Goal: Task Accomplishment & Management: Use online tool/utility

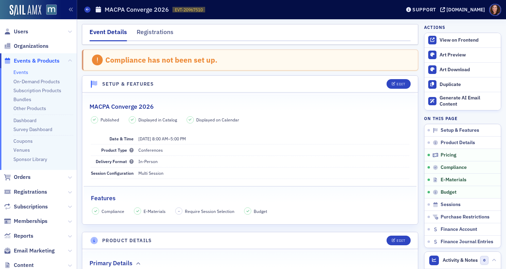
scroll to position [864, 0]
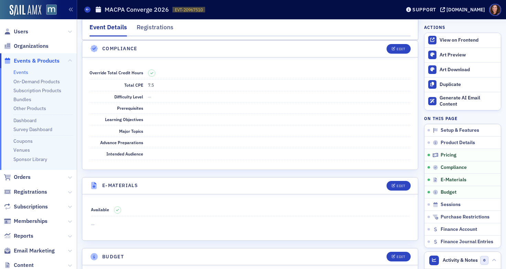
click at [20, 72] on link "Events" at bounding box center [20, 72] width 15 height 6
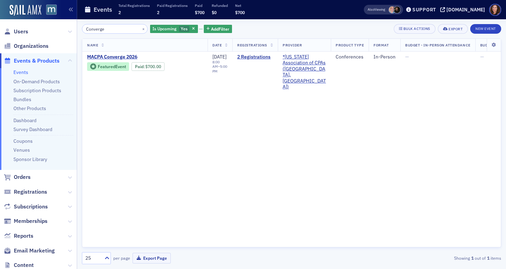
click at [91, 28] on input "Converge" at bounding box center [115, 29] width 66 height 10
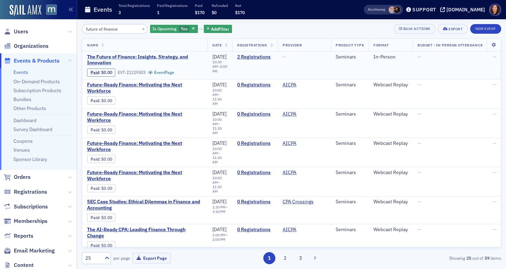
type input "future of finance"
click at [133, 59] on span "The Future of Finance: Insights, Strategy, and Innovation" at bounding box center [145, 60] width 116 height 12
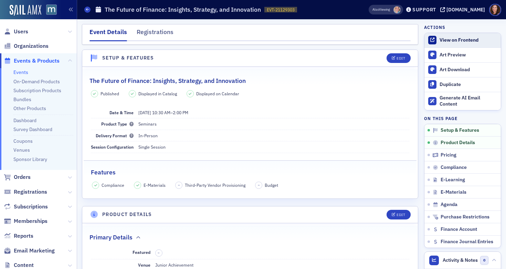
click at [465, 41] on div "View on Frontend" at bounding box center [469, 40] width 58 height 6
click at [21, 30] on span "Users" at bounding box center [21, 32] width 14 height 8
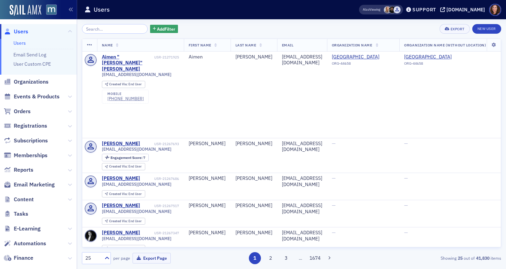
click at [116, 29] on input "search" at bounding box center [115, 29] width 66 height 10
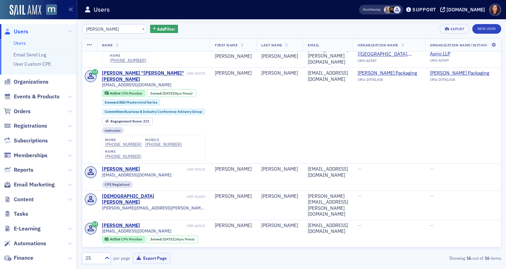
scroll to position [175, 0]
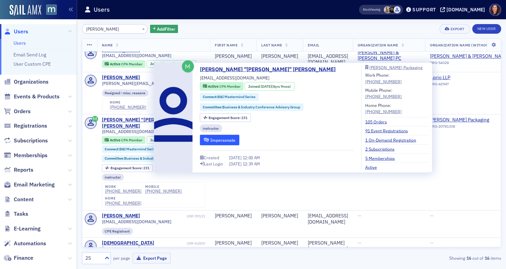
type input "goldstein"
click at [221, 139] on button "Impersonate" at bounding box center [220, 140] width 40 height 11
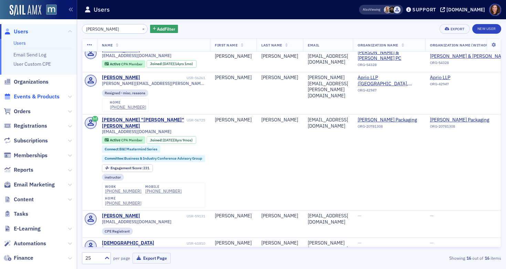
click at [43, 97] on span "Events & Products" at bounding box center [37, 97] width 46 height 8
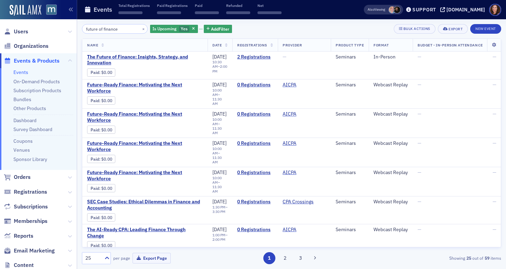
click at [110, 32] on input "future of finance" at bounding box center [115, 29] width 66 height 10
click at [162, 55] on span "The Future of Finance: Insights, Strategy, and Innovation" at bounding box center [145, 60] width 116 height 12
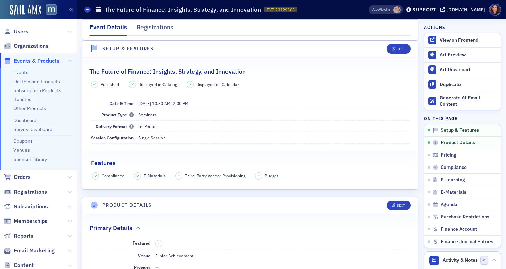
scroll to position [10, 0]
click at [23, 72] on link "Events" at bounding box center [20, 72] width 15 height 6
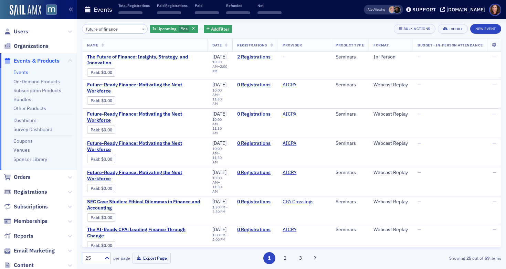
click at [117, 30] on input "future of finance" at bounding box center [115, 29] width 66 height 10
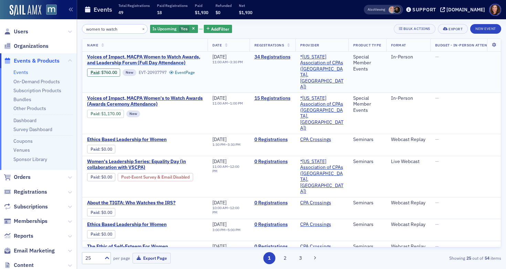
type input "women to watch"
click at [174, 62] on span "Voices of Impact, MACPA Women to Watch Awards, and Leadership Forum (Full Day A…" at bounding box center [145, 60] width 116 height 12
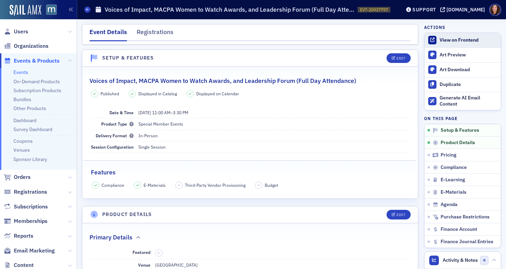
click at [458, 39] on div "View on Frontend" at bounding box center [469, 40] width 58 height 6
click at [22, 74] on link "Events" at bounding box center [20, 72] width 15 height 6
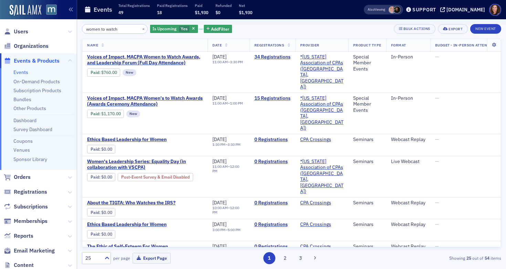
click at [112, 30] on input "women to watch" at bounding box center [115, 29] width 66 height 10
click at [144, 60] on span "Voices of Impact, MACPA Women to Watch Awards, and Leadership Forum (Full Day A…" at bounding box center [145, 60] width 116 height 12
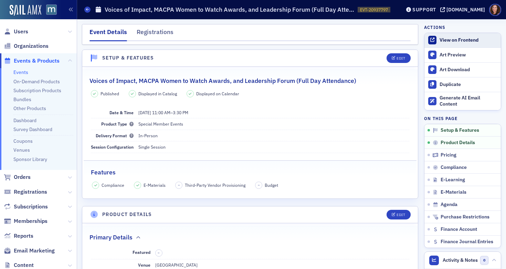
click at [451, 40] on div "View on Frontend" at bounding box center [469, 40] width 58 height 6
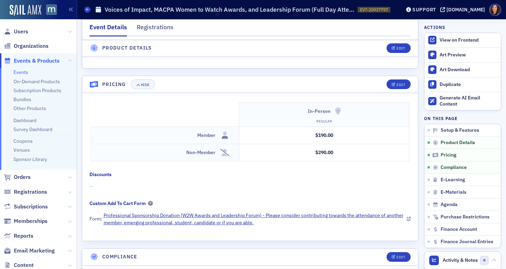
scroll to position [548, 0]
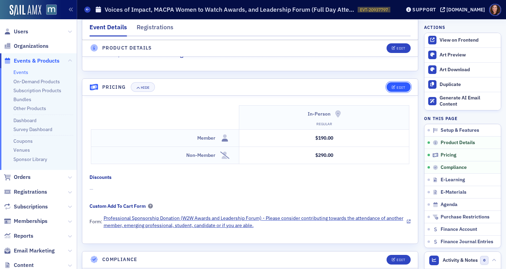
click at [397, 86] on div "Edit" at bounding box center [401, 88] width 9 height 4
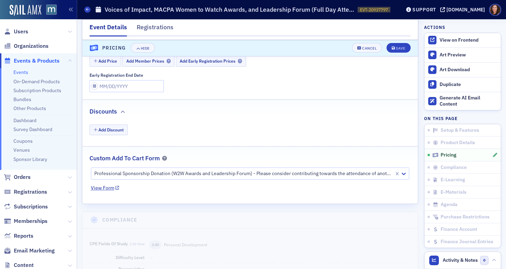
scroll to position [739, 0]
click at [105, 187] on link "View Form" at bounding box center [105, 186] width 29 height 7
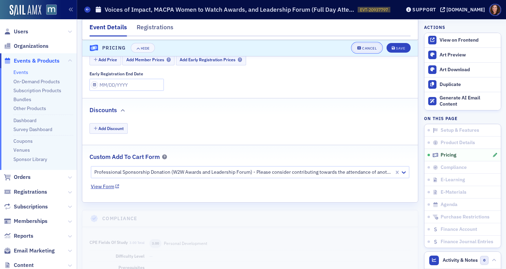
click at [370, 48] on div "Cancel" at bounding box center [369, 49] width 14 height 4
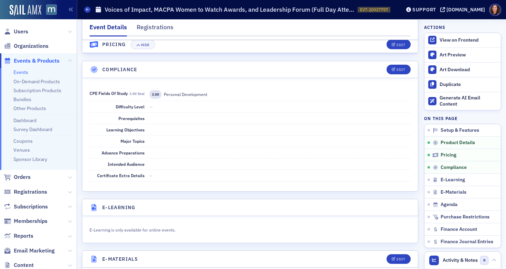
scroll to position [587, 0]
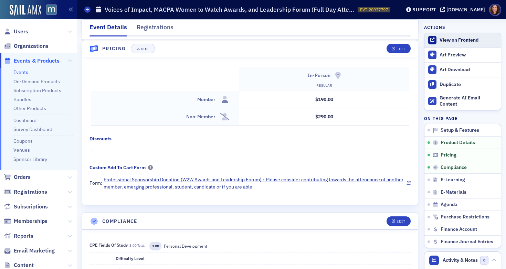
click at [456, 39] on div "View on Frontend" at bounding box center [469, 40] width 58 height 6
click at [23, 70] on link "Events" at bounding box center [20, 72] width 15 height 6
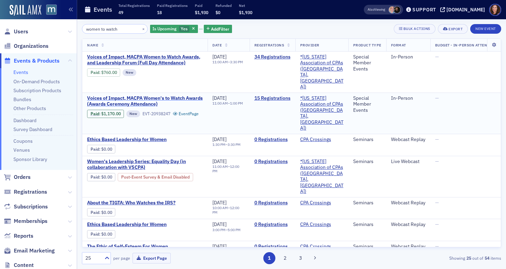
click at [154, 95] on span "Voices of Impact, MACPA Women's to Watch Awards (Awards Ceremony Attendance)" at bounding box center [145, 101] width 116 height 12
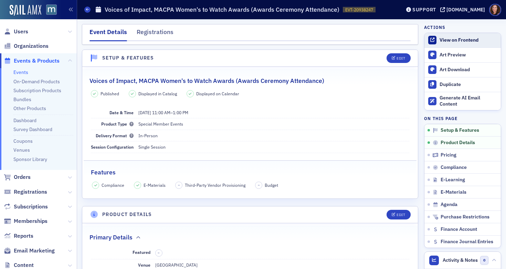
click at [458, 36] on link "View on Frontend" at bounding box center [463, 40] width 76 height 14
click at [21, 74] on link "Events" at bounding box center [20, 72] width 15 height 6
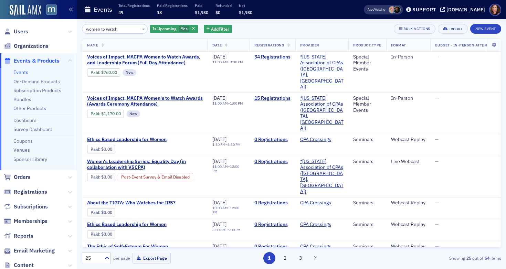
click at [115, 27] on input "women to watch" at bounding box center [115, 29] width 66 height 10
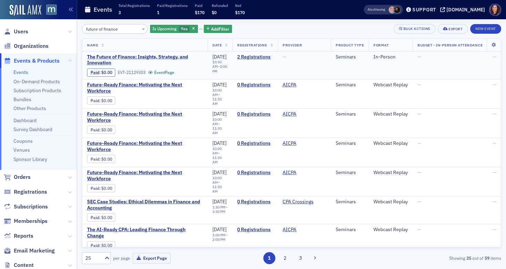
type input "future of finance"
click at [146, 56] on span "The Future of Finance: Insights, Strategy, and Innovation" at bounding box center [145, 60] width 116 height 12
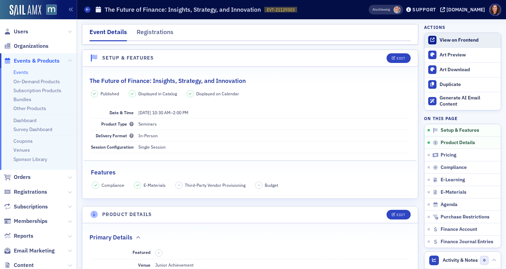
click at [448, 39] on div "View on Frontend" at bounding box center [469, 40] width 58 height 6
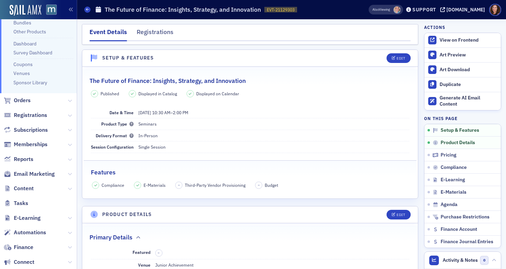
scroll to position [126, 0]
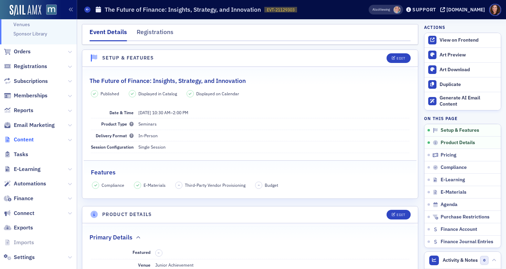
click at [25, 137] on span "Content" at bounding box center [24, 140] width 20 height 8
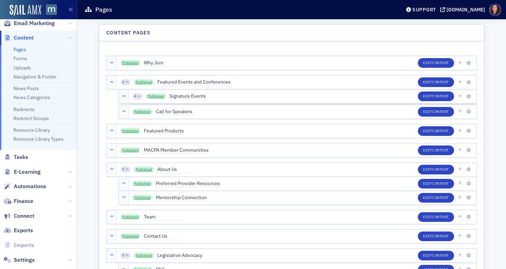
click at [25, 137] on link "Resource Library Types" at bounding box center [38, 139] width 50 height 6
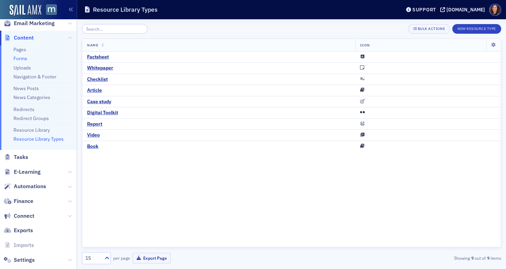
click at [22, 60] on link "Forms" at bounding box center [20, 58] width 14 height 6
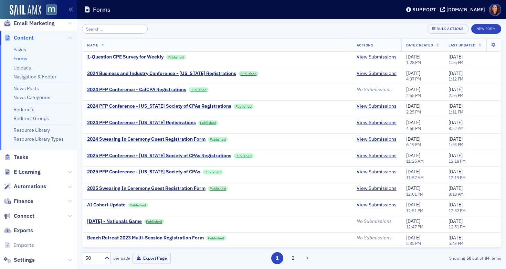
click at [102, 30] on input "search" at bounding box center [115, 29] width 66 height 10
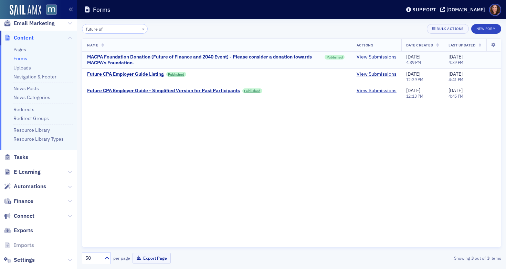
type input "future of"
click at [130, 61] on div "MACPA Foundation Donation (Future of Finance and 2040 Event) - Please consider …" at bounding box center [204, 60] width 235 height 12
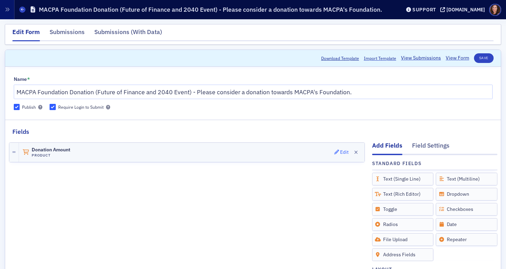
click at [340, 152] on div "Edit" at bounding box center [344, 153] width 9 height 4
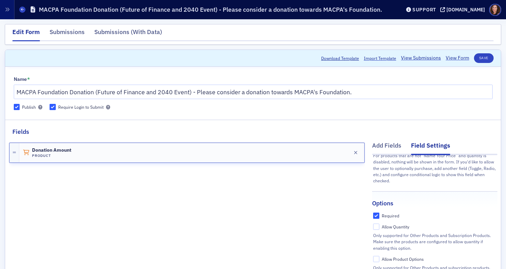
scroll to position [108, 0]
click at [373, 224] on input "Allow Quantity" at bounding box center [376, 227] width 6 height 6
checkbox input "true"
click at [373, 213] on input "Required" at bounding box center [376, 216] width 6 height 6
checkbox input "false"
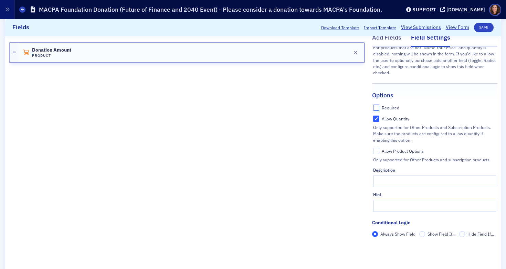
scroll to position [112, 0]
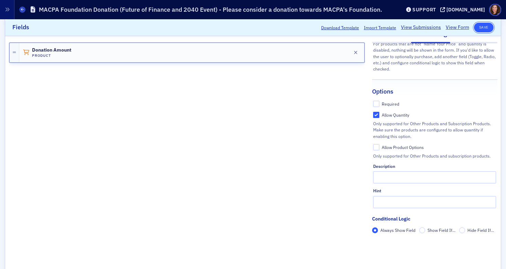
click at [480, 29] on button "Save" at bounding box center [484, 28] width 20 height 10
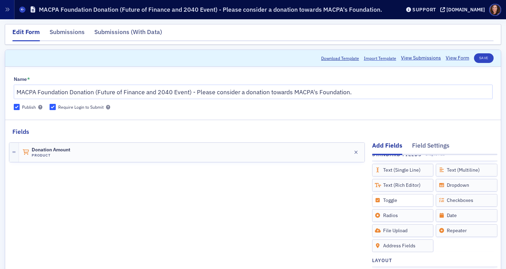
scroll to position [0, 0]
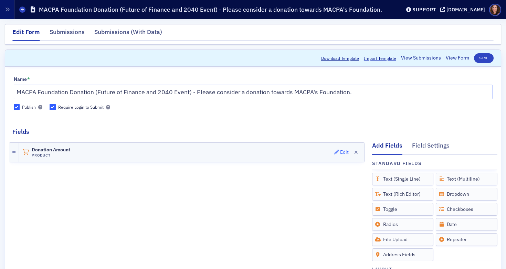
click at [340, 152] on div "Edit" at bounding box center [344, 153] width 9 height 4
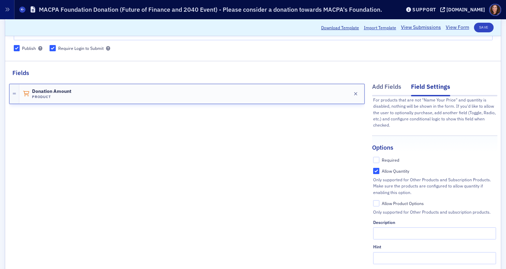
scroll to position [108, 0]
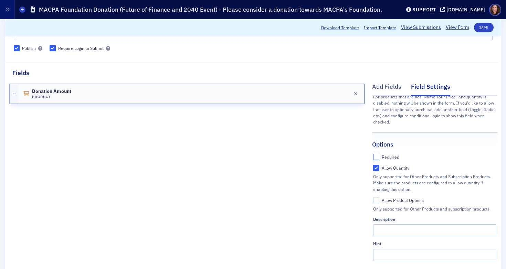
click at [373, 154] on input "Required" at bounding box center [376, 157] width 6 height 6
checkbox input "true"
click at [373, 165] on input "Allow Quantity" at bounding box center [376, 168] width 6 height 6
checkbox input "false"
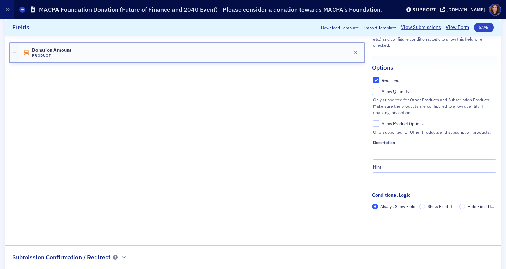
scroll to position [146, 0]
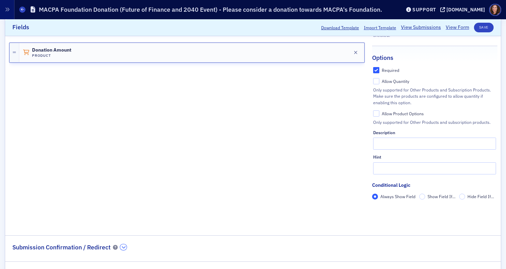
click at [125, 246] on icon "button" at bounding box center [124, 248] width 4 height 4
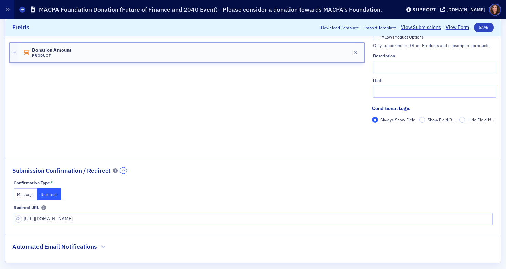
scroll to position [229, 0]
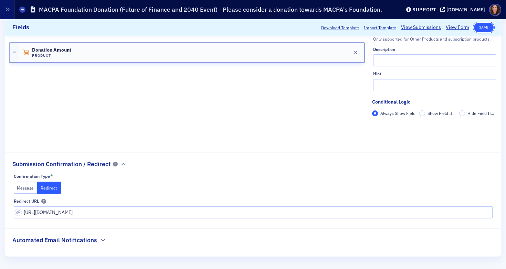
click at [479, 29] on button "Save" at bounding box center [484, 28] width 20 height 10
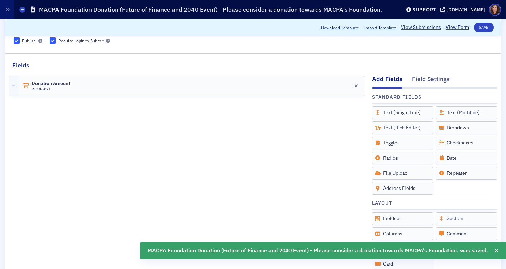
scroll to position [0, 0]
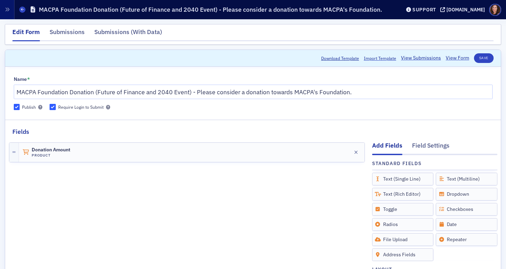
click at [16, 30] on div "Edit Form" at bounding box center [26, 35] width 28 height 14
click at [477, 63] on button "Save" at bounding box center [484, 58] width 20 height 10
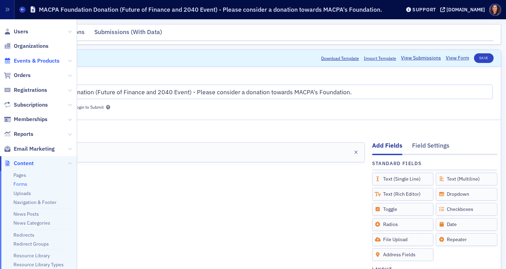
click at [34, 61] on span "Events & Products" at bounding box center [37, 61] width 46 height 8
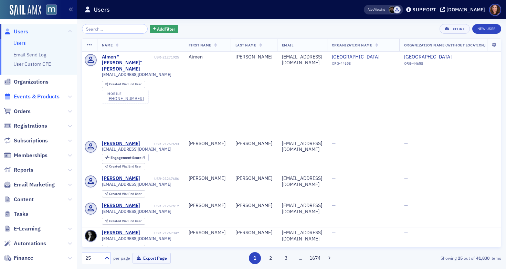
click at [30, 95] on span "Events & Products" at bounding box center [37, 97] width 46 height 8
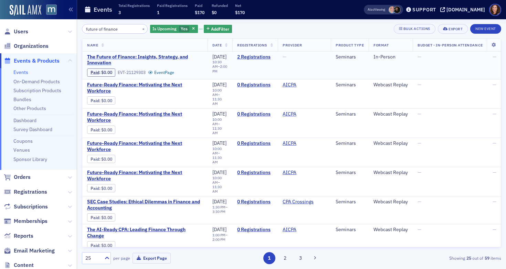
type input "future of finance"
click at [151, 56] on span "The Future of Finance: Insights, Strategy, and Innovation" at bounding box center [145, 60] width 116 height 12
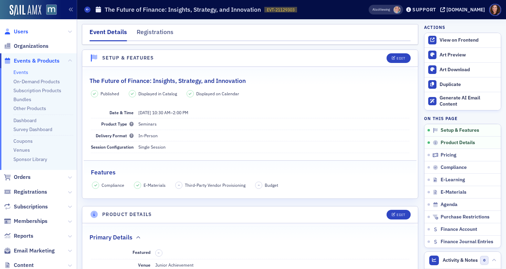
click at [23, 31] on span "Users" at bounding box center [21, 32] width 14 height 8
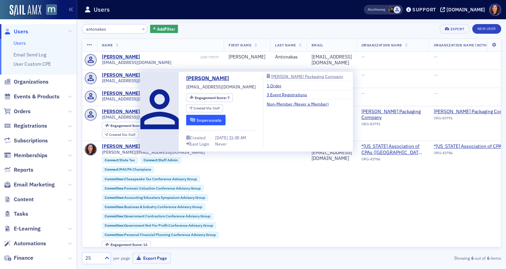
type input "antonakas"
click at [204, 122] on button "Impersonate" at bounding box center [206, 120] width 40 height 11
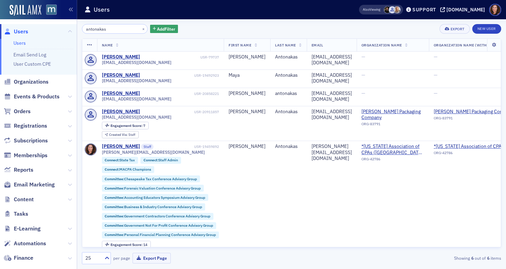
click at [18, 43] on link "Users" at bounding box center [19, 43] width 12 height 6
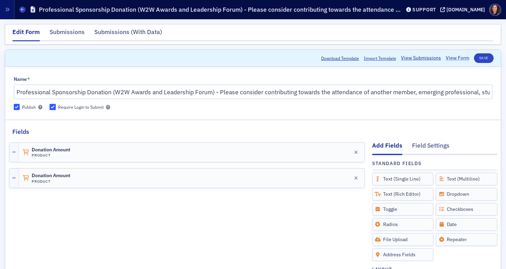
click at [449, 59] on link "View Form" at bounding box center [457, 57] width 23 height 7
click at [18, 9] on header "Forms Professional Sponsorship Donation (W2W Awards and Leadership Forum) - Ple…" at bounding box center [253, 9] width 506 height 19
click at [22, 11] on icon at bounding box center [22, 9] width 3 height 3
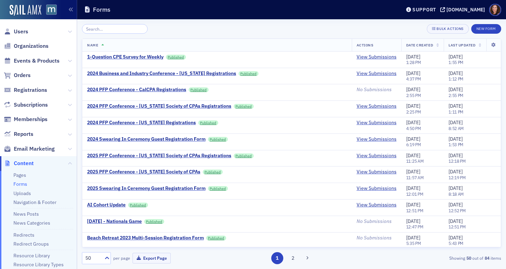
click at [119, 31] on input "search" at bounding box center [115, 29] width 66 height 10
type input "d"
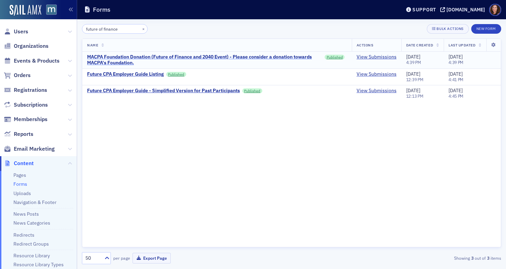
type input "future of finance"
click at [116, 57] on div "MACPA Foundation Donation (Future of Finance and 2040 Event) - Please consider …" at bounding box center [204, 60] width 235 height 12
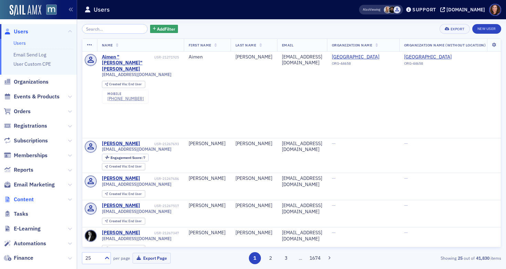
click at [28, 199] on span "Content" at bounding box center [24, 200] width 20 height 8
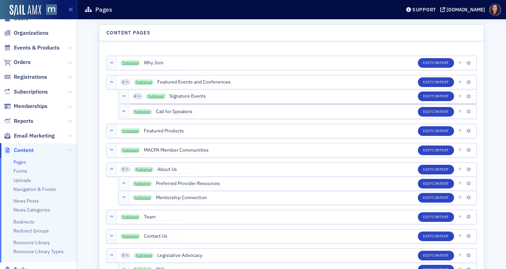
scroll to position [18, 0]
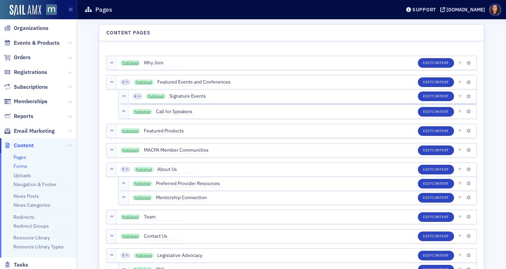
click at [22, 166] on link "Forms" at bounding box center [20, 166] width 14 height 6
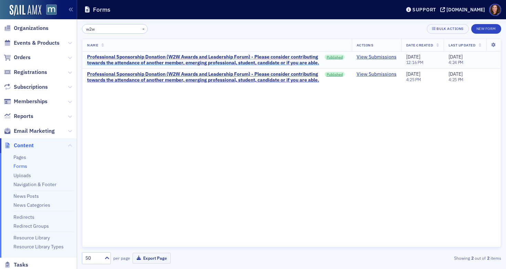
type input "w2w"
click at [209, 59] on div "Professional Sponsorship Donation (W2W Awards and Leadership Forum) - Please co…" at bounding box center [204, 60] width 235 height 12
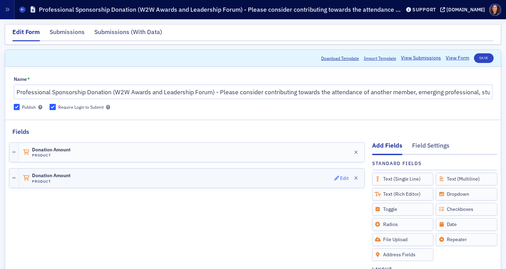
click at [340, 179] on div "Edit" at bounding box center [344, 179] width 9 height 4
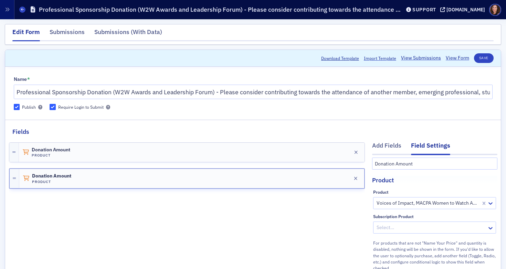
scroll to position [14, 0]
click at [271, 150] on div "Donation Amount Product Edit" at bounding box center [192, 152] width 346 height 19
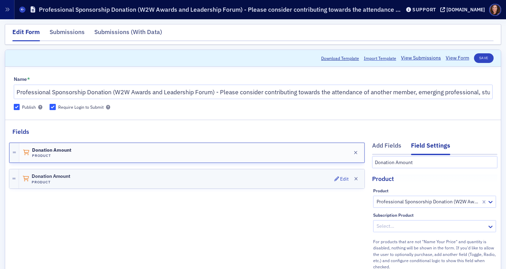
click at [311, 180] on div "Donation Amount Product Edit" at bounding box center [192, 178] width 346 height 19
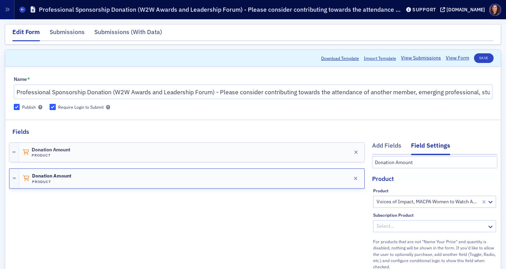
click at [408, 201] on div at bounding box center [428, 202] width 104 height 9
click at [413, 175] on div "Product" at bounding box center [434, 175] width 125 height 16
click at [422, 203] on div at bounding box center [428, 202] width 104 height 9
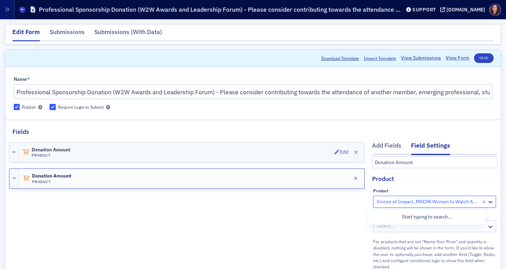
click at [202, 154] on div "Donation Amount Product Edit" at bounding box center [192, 152] width 346 height 19
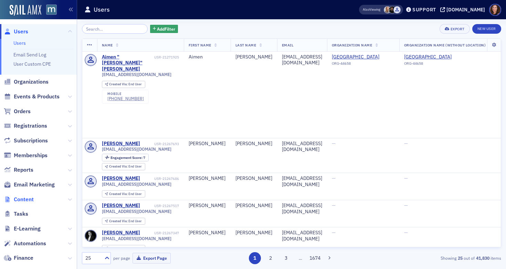
click at [31, 199] on span "Content" at bounding box center [24, 200] width 20 height 8
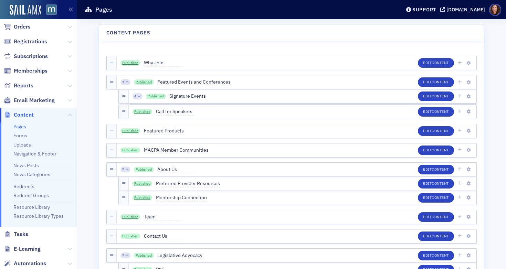
scroll to position [59, 0]
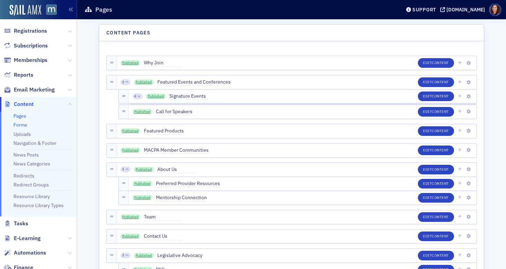
click at [22, 125] on link "Forms" at bounding box center [20, 125] width 14 height 6
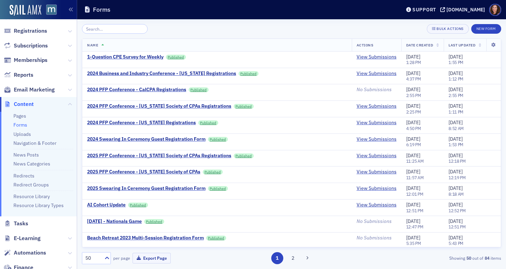
click at [109, 26] on input "search" at bounding box center [115, 29] width 66 height 10
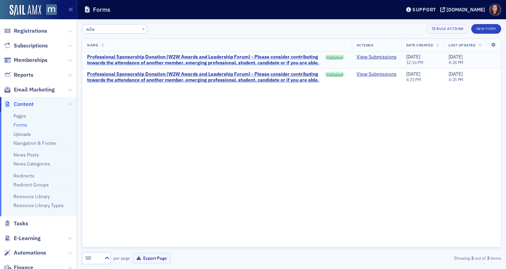
type input "w2w"
click at [159, 58] on div "Professional Sponsorship Donation (W2W Awards and Leadership Forum) - Please co…" at bounding box center [204, 60] width 235 height 12
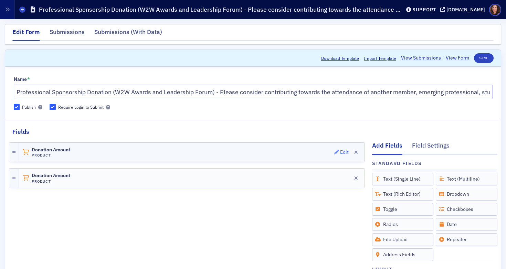
click at [340, 151] on div "Edit" at bounding box center [344, 153] width 9 height 4
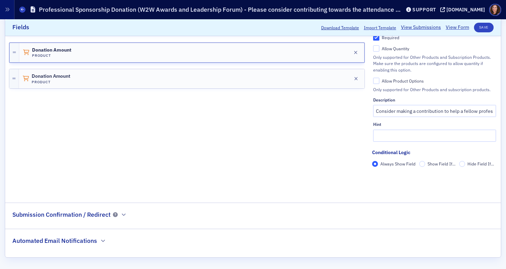
scroll to position [179, 0]
click at [101, 215] on h2 "Submission Confirmation / Redirect" at bounding box center [61, 214] width 98 height 9
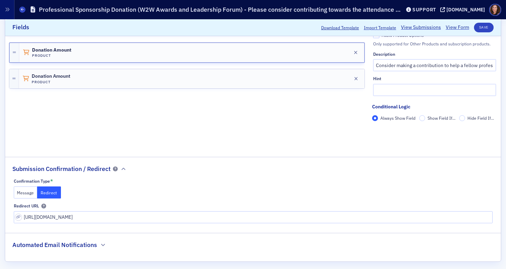
scroll to position [229, 0]
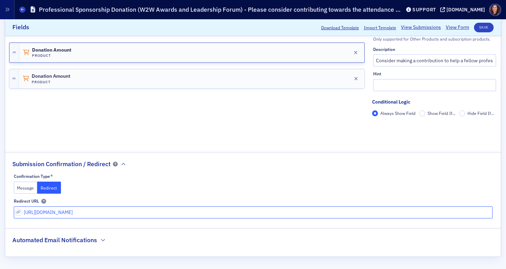
click at [54, 215] on input "[URL][DOMAIN_NAME]" at bounding box center [253, 213] width 479 height 12
click at [54, 215] on input "https://macpa.org/cart" at bounding box center [253, 213] width 479 height 12
click at [81, 241] on h2 "Automated Email Notifications" at bounding box center [54, 240] width 85 height 9
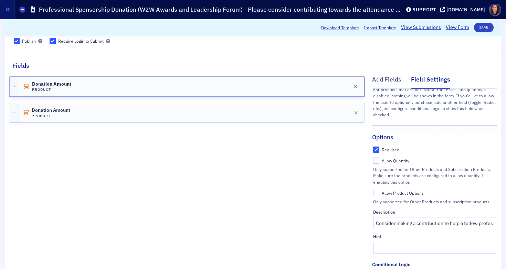
scroll to position [0, 0]
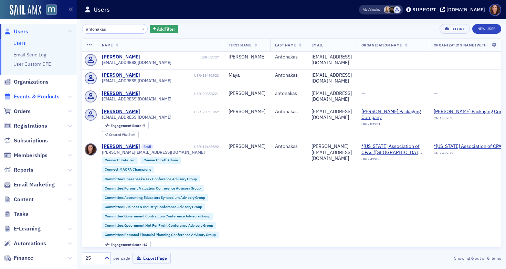
click at [43, 95] on span "Events & Products" at bounding box center [37, 97] width 46 height 8
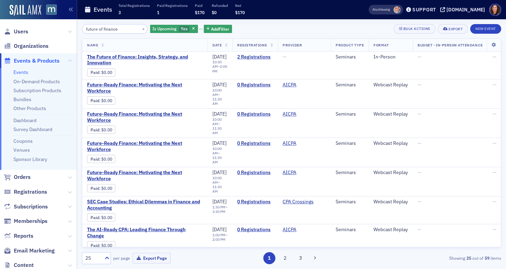
click at [106, 27] on input "future of finance" at bounding box center [115, 29] width 66 height 10
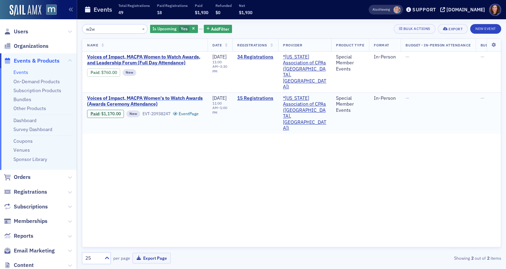
type input "w2w"
click at [142, 95] on span "Voices of Impact, MACPA Women's to Watch Awards (Awards Ceremony Attendance)" at bounding box center [145, 101] width 116 height 12
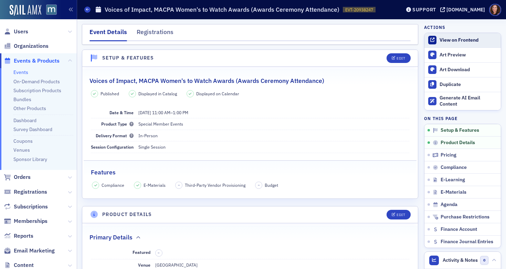
click at [451, 39] on div "View on Frontend" at bounding box center [469, 40] width 58 height 6
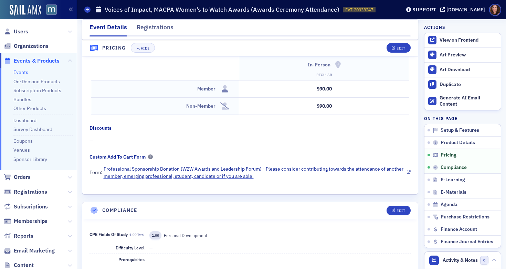
scroll to position [603, 0]
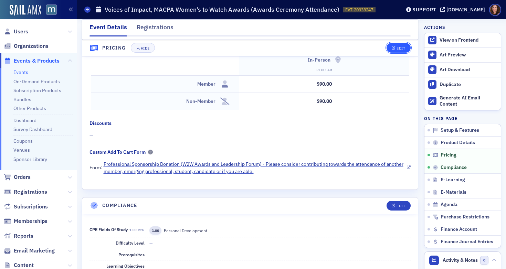
click at [395, 44] on button "Edit" at bounding box center [399, 48] width 24 height 10
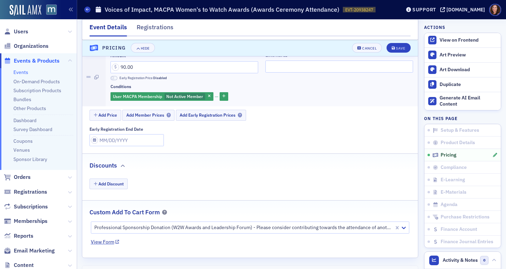
scroll to position [722, 0]
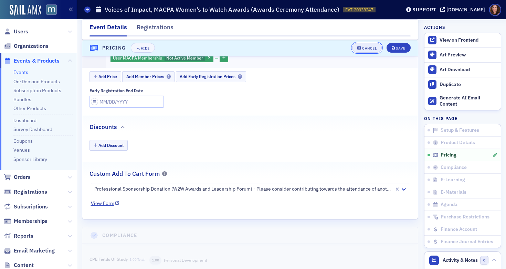
click at [367, 47] on div "Cancel" at bounding box center [369, 49] width 14 height 4
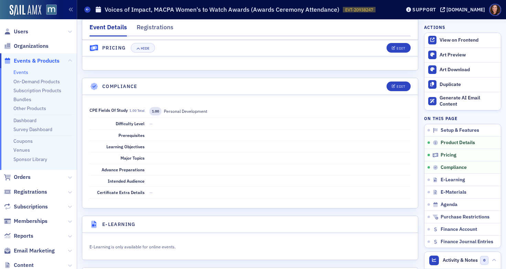
scroll to position [587, 0]
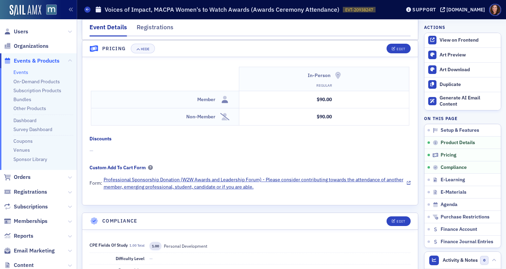
click at [19, 73] on link "Events" at bounding box center [20, 72] width 15 height 6
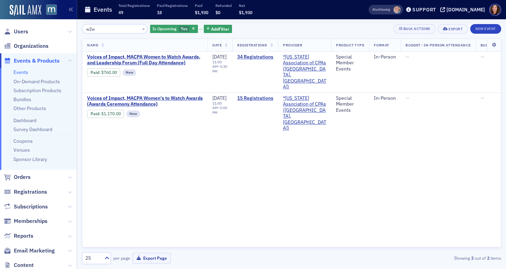
click at [93, 30] on input "w2w" at bounding box center [115, 29] width 66 height 10
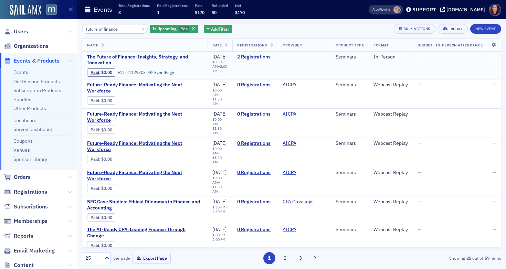
type input "future of finance"
click at [131, 55] on span "The Future of Finance: Insights, Strategy, and Innovation" at bounding box center [145, 60] width 116 height 12
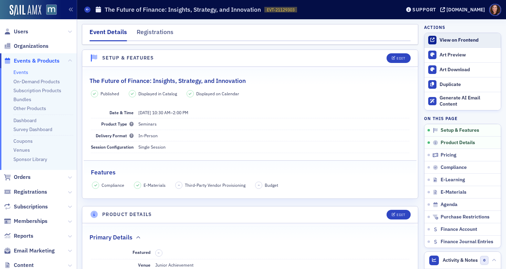
click at [446, 38] on div "View on Frontend" at bounding box center [469, 40] width 58 height 6
click at [19, 30] on span "Users" at bounding box center [21, 32] width 14 height 8
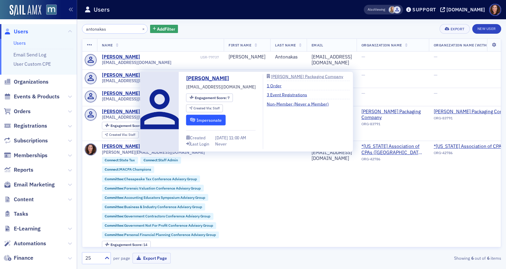
click at [206, 120] on button "Impersonate" at bounding box center [206, 120] width 40 height 11
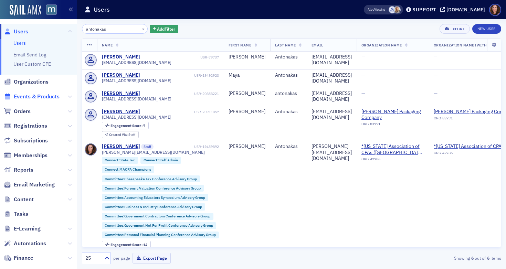
click at [34, 100] on span "Events & Products" at bounding box center [37, 97] width 46 height 8
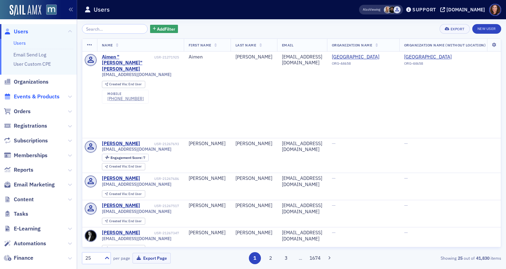
click at [39, 100] on span "Events & Products" at bounding box center [37, 97] width 46 height 8
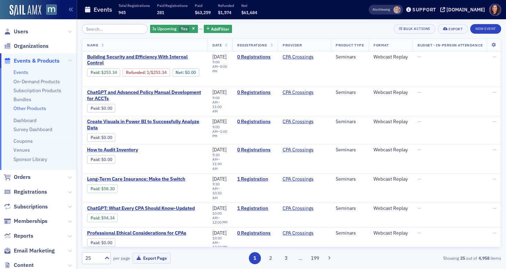
click at [27, 110] on link "Other Products" at bounding box center [29, 108] width 33 height 6
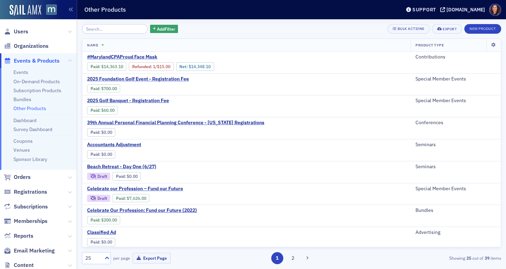
click at [103, 27] on input "search" at bounding box center [115, 29] width 66 height 10
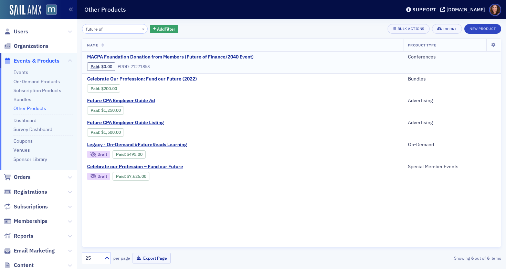
type input "future of"
click at [138, 56] on span "MACPA Foundation Donation from Members (Future of Finance/2040 Event)" at bounding box center [170, 57] width 167 height 6
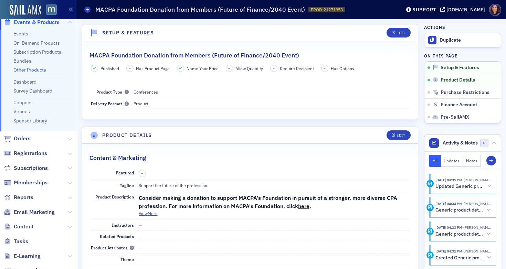
scroll to position [136, 0]
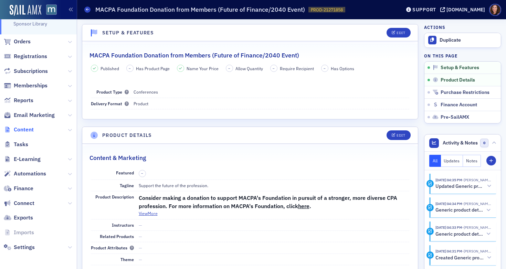
click at [25, 131] on span "Content" at bounding box center [24, 130] width 20 height 8
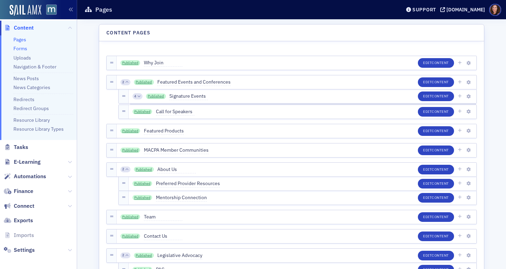
click at [21, 49] on link "Forms" at bounding box center [20, 48] width 14 height 6
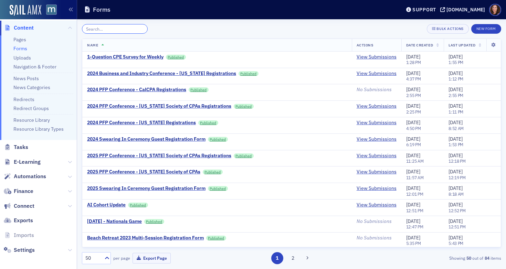
click at [124, 29] on input "search" at bounding box center [115, 29] width 66 height 10
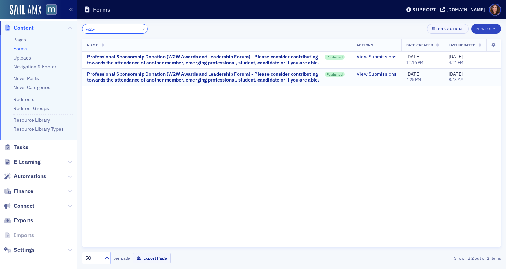
type input "w2w"
click at [218, 74] on div "Professional Sponsorship Donation (W2W Awards and Leadership Forum) - Please co…" at bounding box center [204, 77] width 235 height 12
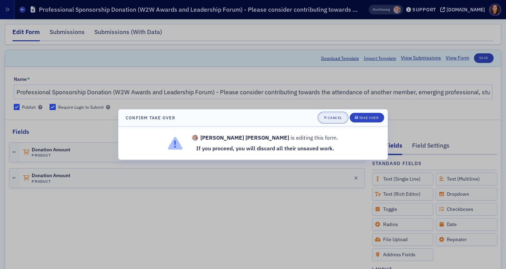
click at [337, 118] on div "Cancel" at bounding box center [335, 118] width 14 height 4
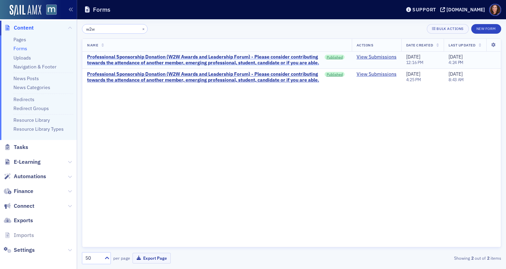
click at [231, 58] on div "Professional Sponsorship Donation (W2W Awards and Leadership Forum) - Please co…" at bounding box center [204, 60] width 235 height 12
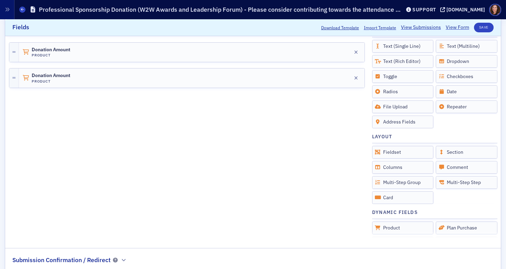
scroll to position [179, 0]
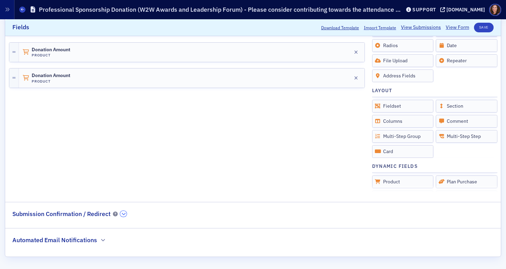
click at [125, 213] on icon "button" at bounding box center [124, 214] width 4 height 4
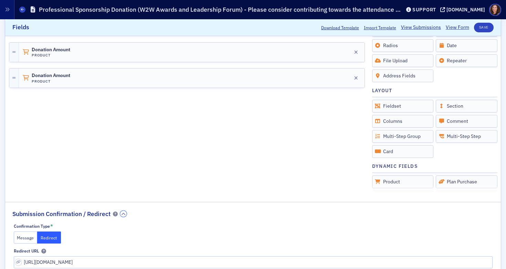
scroll to position [229, 0]
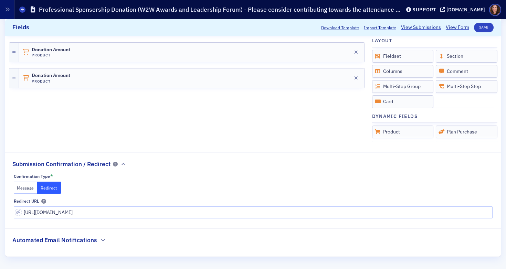
click at [92, 240] on h2 "Automated Email Notifications" at bounding box center [54, 240] width 85 height 9
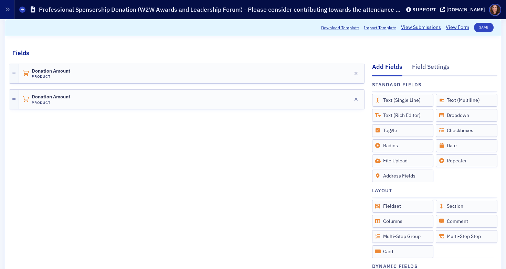
scroll to position [0, 0]
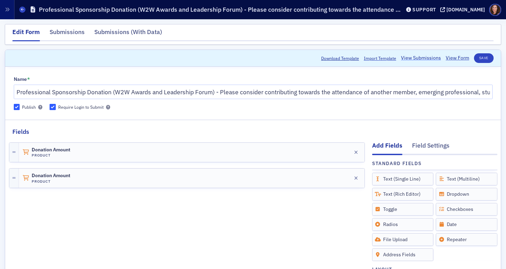
click at [412, 59] on link "View Submissions" at bounding box center [421, 57] width 40 height 7
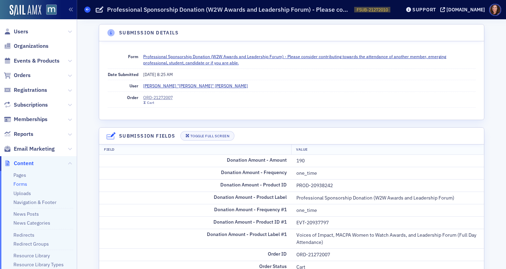
click at [87, 10] on icon at bounding box center [87, 9] width 3 height 3
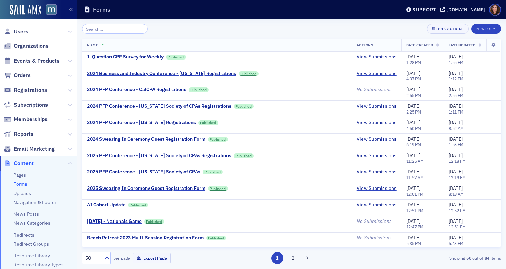
click at [21, 185] on link "Forms" at bounding box center [20, 184] width 14 height 6
click at [109, 29] on input "search" at bounding box center [115, 29] width 66 height 10
type input "D"
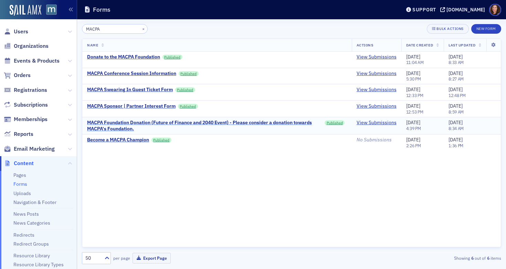
type input "MACPA"
click at [120, 125] on div "MACPA Foundation Donation (Future of Finance and 2040 Event) - Please consider …" at bounding box center [204, 126] width 235 height 12
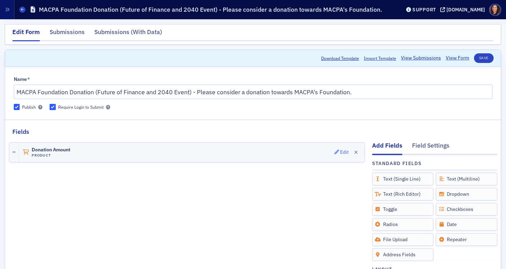
click at [340, 152] on div "Edit" at bounding box center [344, 153] width 9 height 4
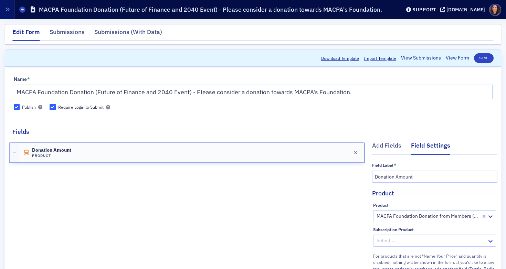
scroll to position [108, 0]
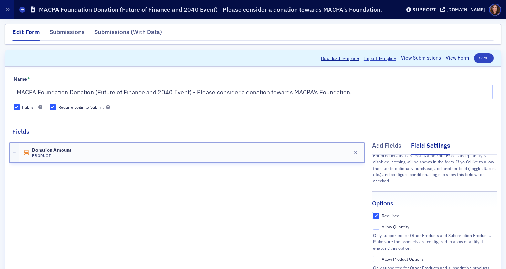
click at [373, 213] on input "Required" at bounding box center [376, 216] width 6 height 6
checkbox input "false"
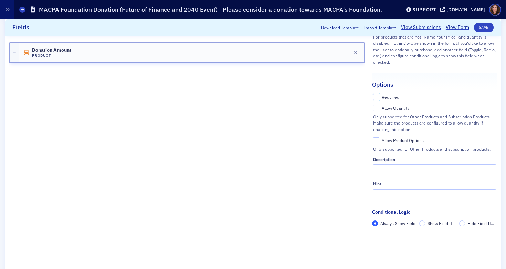
scroll to position [179, 0]
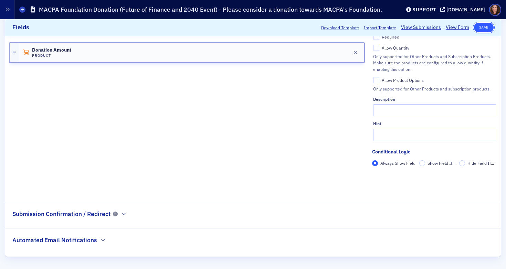
click at [476, 28] on button "Save" at bounding box center [484, 28] width 20 height 10
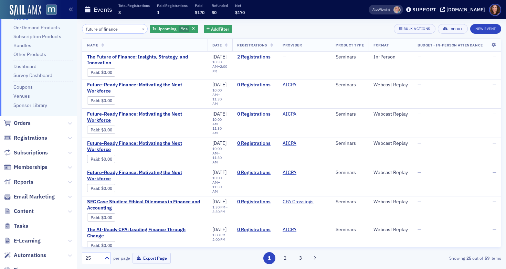
scroll to position [136, 0]
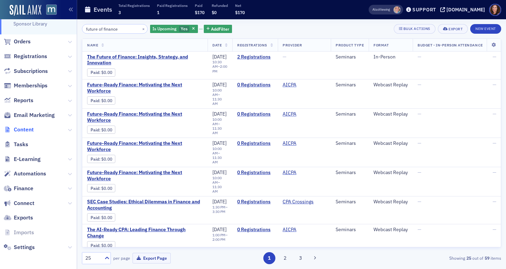
click at [28, 129] on span "Content" at bounding box center [24, 130] width 20 height 8
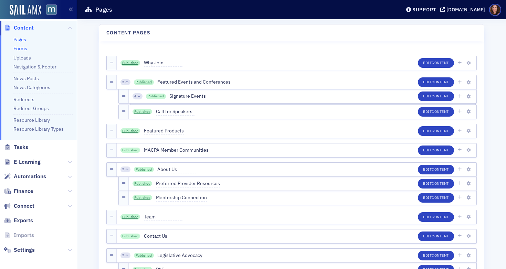
click at [21, 47] on link "Forms" at bounding box center [20, 48] width 14 height 6
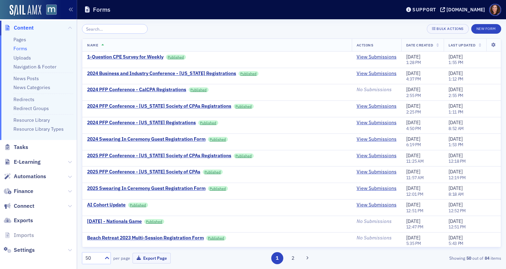
click at [100, 29] on input "search" at bounding box center [115, 29] width 66 height 10
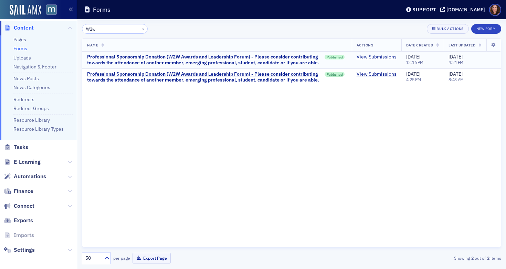
type input "W2w"
click at [236, 62] on div "Professional Sponsorship Donation (W2W Awards and Leadership Forum) - Please co…" at bounding box center [204, 60] width 235 height 12
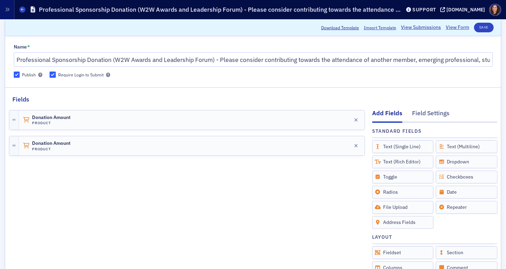
scroll to position [10, 0]
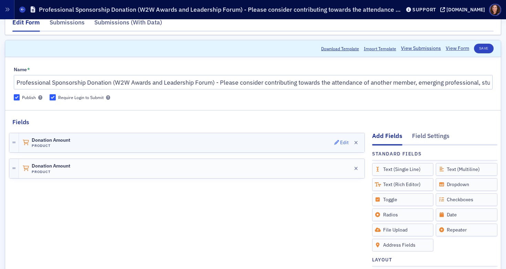
click at [340, 142] on div "Edit" at bounding box center [344, 143] width 9 height 4
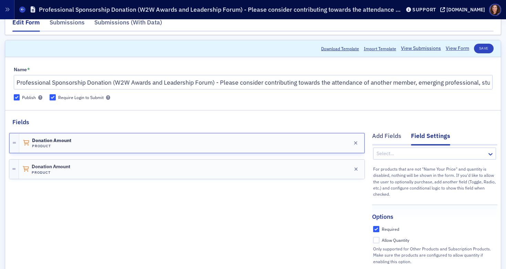
scroll to position [108, 0]
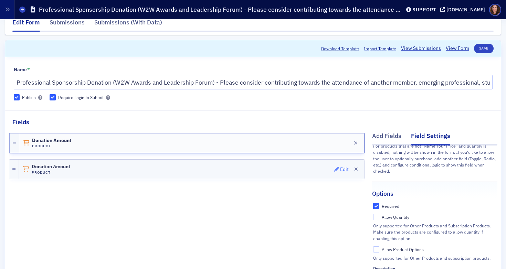
click at [340, 172] on div "Edit" at bounding box center [344, 170] width 9 height 4
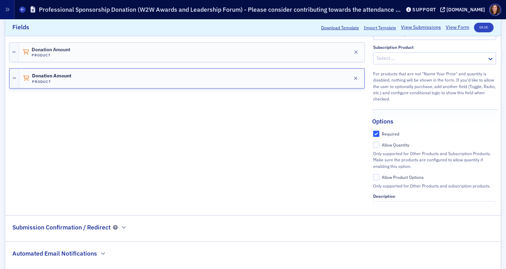
scroll to position [0, 0]
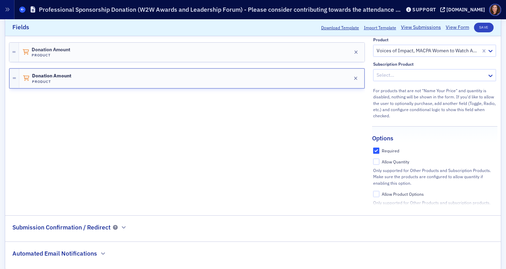
click at [22, 10] on icon at bounding box center [22, 9] width 3 height 3
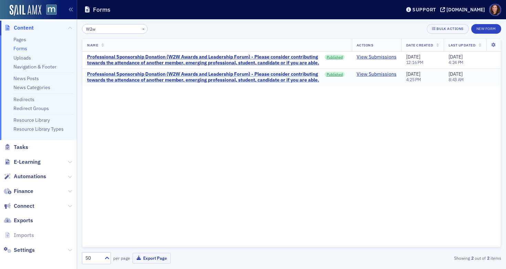
click at [156, 75] on div "Professional Sponsorship Donation (W2W Awards and Leadership Forum) - Please co…" at bounding box center [204, 77] width 235 height 12
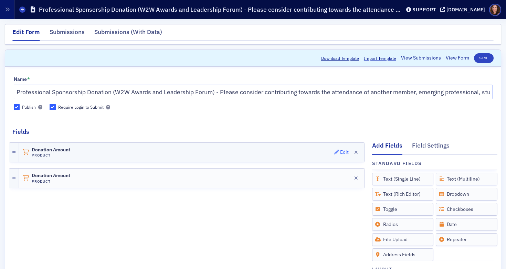
click at [340, 154] on div "Edit" at bounding box center [344, 153] width 9 height 4
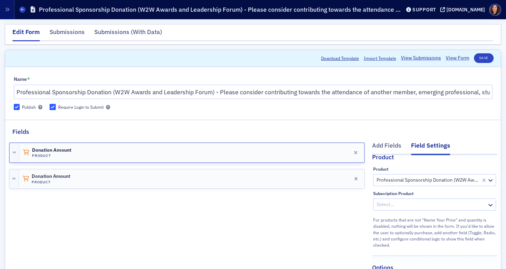
scroll to position [108, 0]
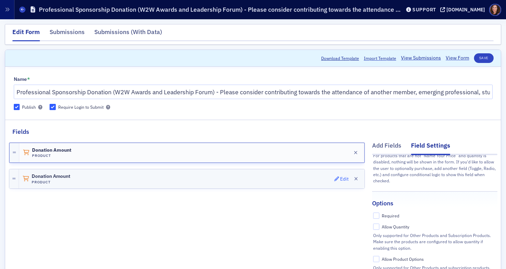
click at [340, 179] on div "Edit" at bounding box center [344, 179] width 9 height 4
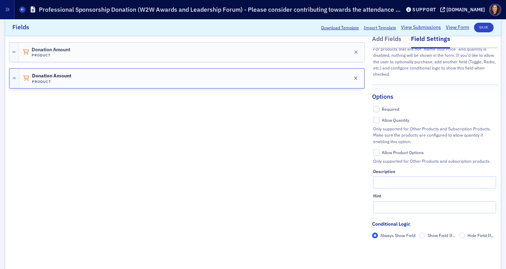
scroll to position [109, 0]
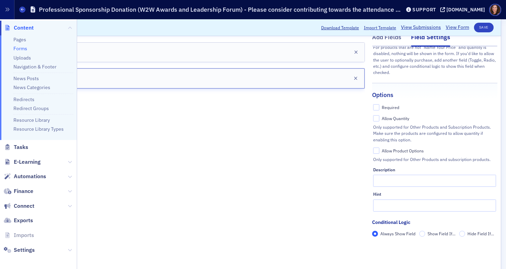
click at [23, 50] on link "Forms" at bounding box center [20, 48] width 14 height 6
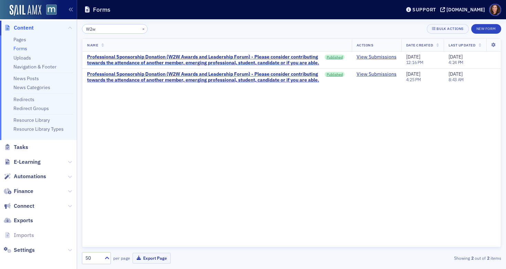
click at [91, 30] on input "W2w" at bounding box center [115, 29] width 66 height 10
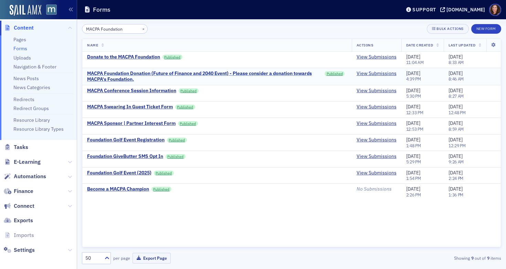
type input "MACPA Foundation"
click at [123, 76] on div "MACPA Foundation Donation (Future of Finance and 2040 Event) - Please consider …" at bounding box center [204, 77] width 235 height 12
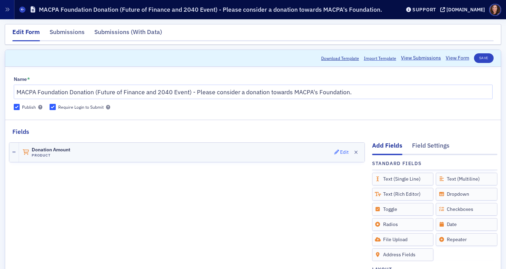
click at [340, 154] on div "Edit" at bounding box center [344, 153] width 9 height 4
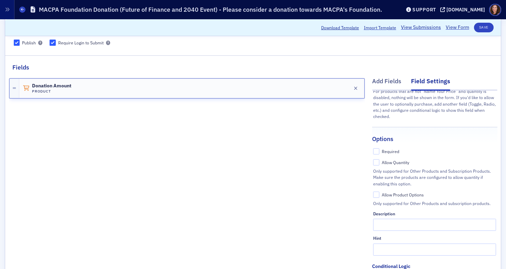
scroll to position [64, 0]
click at [373, 193] on input "Allow Product Options" at bounding box center [376, 196] width 6 height 6
checkbox input "true"
click at [479, 30] on button "Save" at bounding box center [484, 28] width 20 height 10
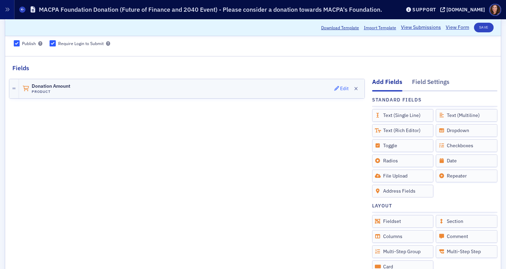
click at [340, 88] on div "Edit" at bounding box center [344, 89] width 9 height 4
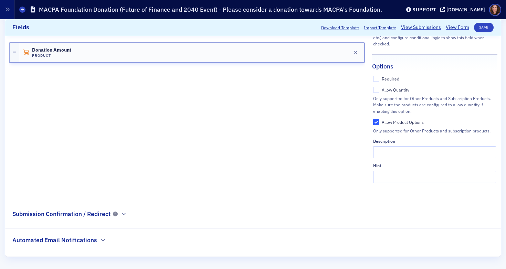
scroll to position [108, 0]
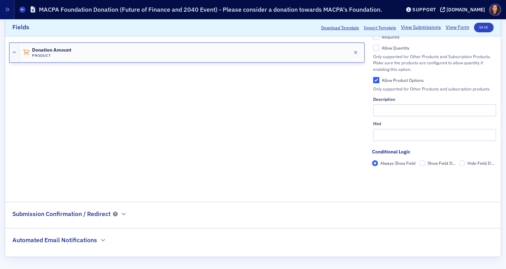
click at [373, 77] on input "Allow Product Options" at bounding box center [376, 80] width 6 height 6
checkbox input "false"
click at [480, 25] on button "Save" at bounding box center [484, 28] width 20 height 10
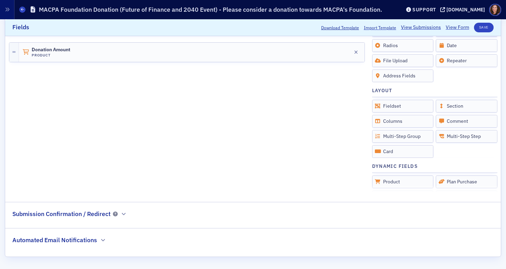
scroll to position [0, 0]
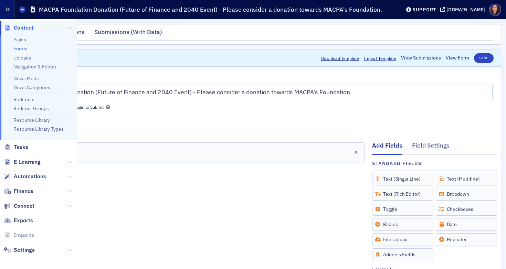
click at [8, 12] on icon "button" at bounding box center [7, 9] width 5 height 5
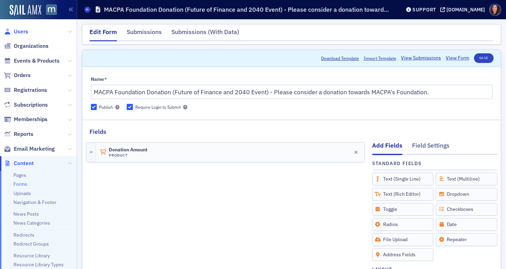
click at [22, 28] on span "Users" at bounding box center [21, 32] width 14 height 8
click at [22, 32] on span "Users" at bounding box center [21, 32] width 14 height 8
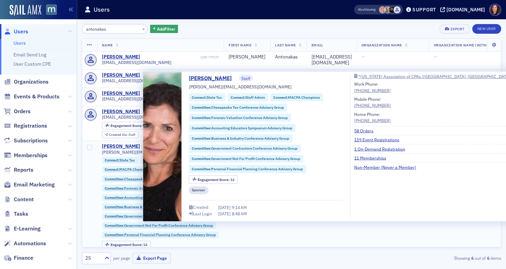
click at [129, 145] on div "[PERSON_NAME]" at bounding box center [121, 147] width 38 height 6
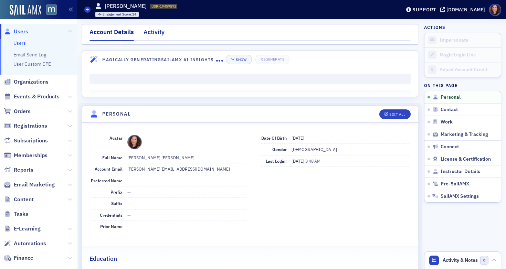
click at [151, 33] on div "Activity" at bounding box center [154, 34] width 21 height 13
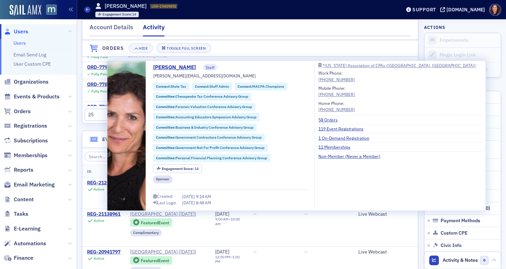
scroll to position [71, 0]
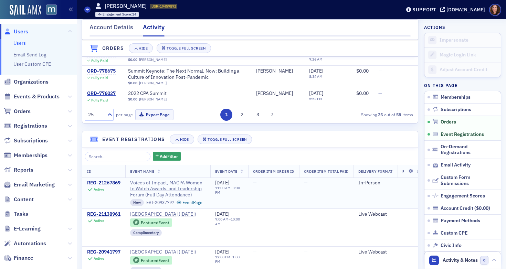
click at [159, 190] on span "Voices of Impact, MACPA Women to Watch Awards, and Leadership Forum (Full Day A…" at bounding box center [167, 189] width 75 height 18
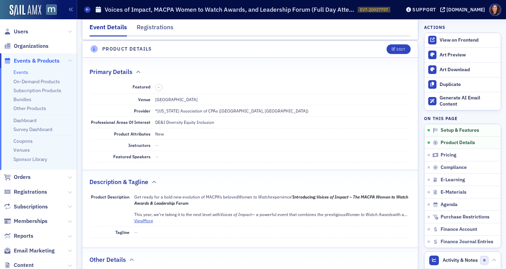
scroll to position [157, 0]
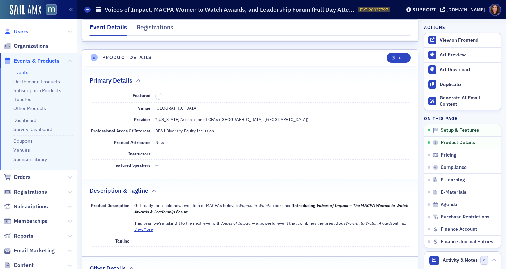
click at [22, 32] on span "Users" at bounding box center [21, 32] width 14 height 8
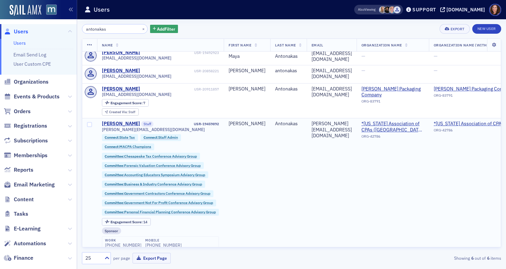
scroll to position [23, 0]
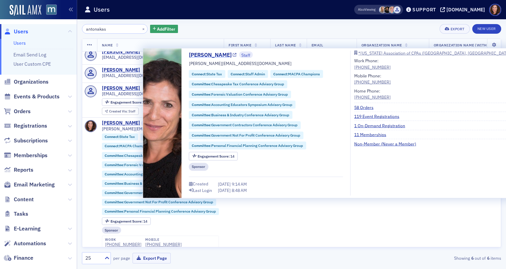
click at [218, 54] on link "[PERSON_NAME]" at bounding box center [213, 55] width 48 height 8
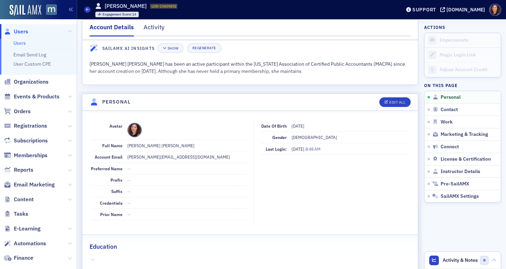
scroll to position [15, 0]
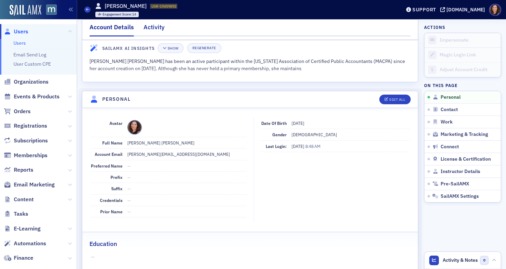
click at [158, 28] on div "Activity" at bounding box center [154, 29] width 21 height 13
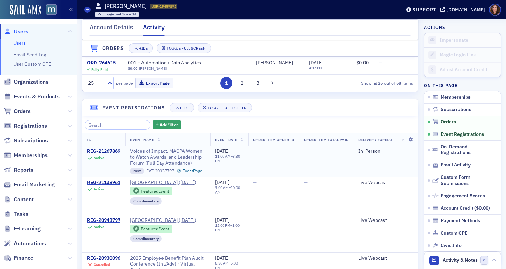
click at [101, 153] on div "REG-21267869" at bounding box center [103, 151] width 33 height 6
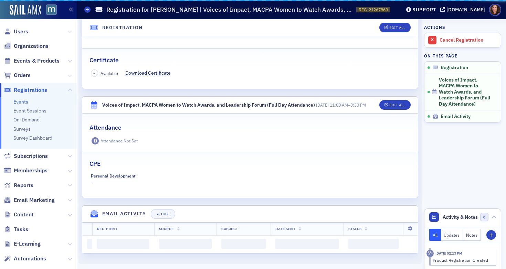
scroll to position [185, 0]
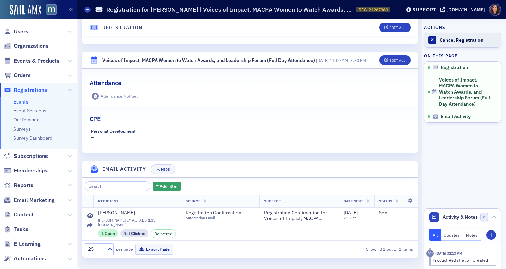
click at [458, 41] on div "Cancel Registration" at bounding box center [469, 40] width 58 height 6
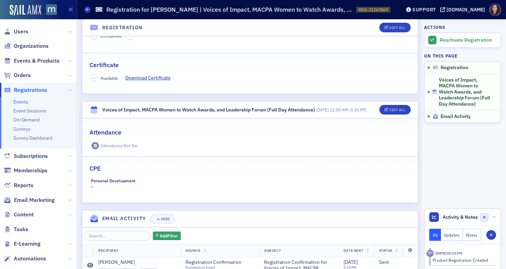
scroll to position [0, 0]
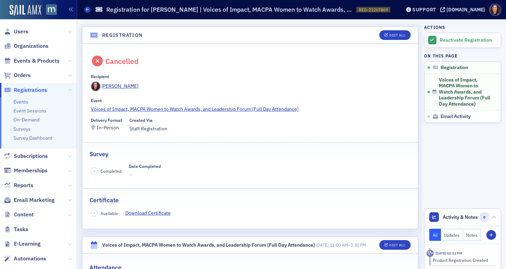
click at [23, 101] on link "Events" at bounding box center [20, 102] width 15 height 6
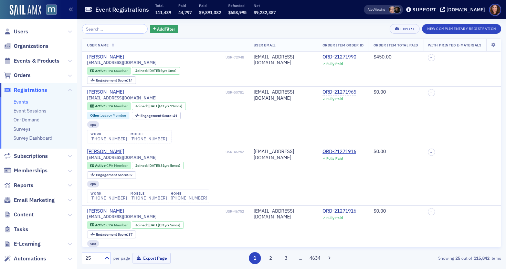
click at [124, 30] on input "search" at bounding box center [115, 29] width 66 height 10
click at [31, 58] on span "Events & Products" at bounding box center [37, 61] width 46 height 8
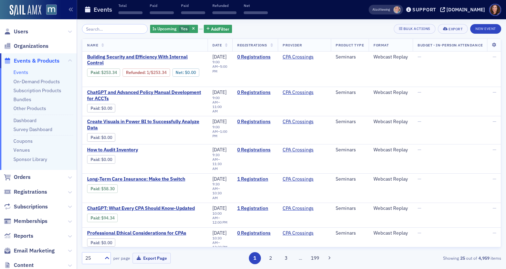
click at [105, 30] on input "search" at bounding box center [115, 29] width 66 height 10
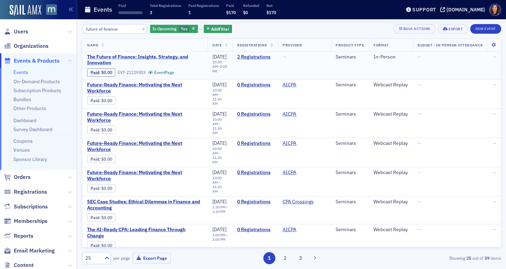
type input "future of finance"
click at [108, 56] on span "The Future of Finance: Insights, Strategy, and Innovation" at bounding box center [145, 60] width 116 height 12
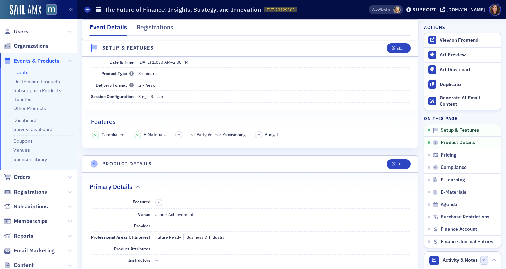
scroll to position [60, 0]
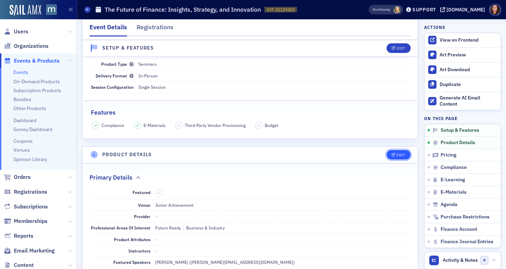
click at [398, 154] on div "Edit" at bounding box center [401, 155] width 9 height 4
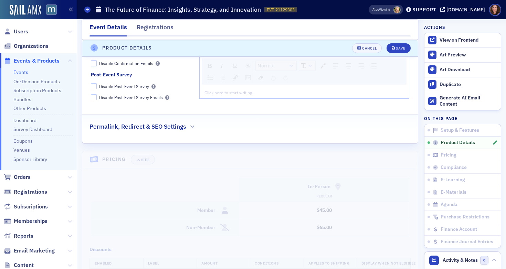
scroll to position [805, 0]
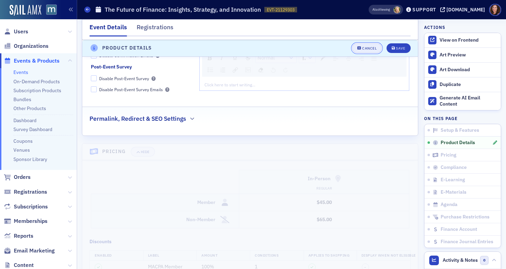
click at [364, 48] on div "Cancel" at bounding box center [369, 49] width 14 height 4
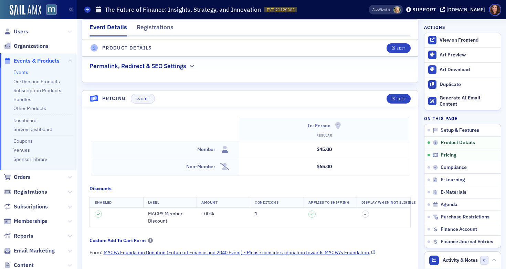
scroll to position [547, 0]
click at [391, 93] on button "Edit" at bounding box center [399, 98] width 24 height 10
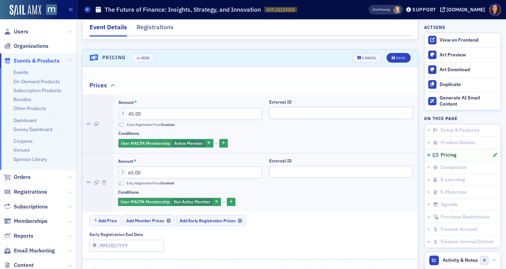
scroll to position [587, 0]
drag, startPoint x: 145, startPoint y: 103, endPoint x: 116, endPoint y: 102, distance: 28.6
click at [117, 102] on div "Amount * 45.00 Early Registration Price Disabled External ID Conditions User MA…" at bounding box center [266, 123] width 305 height 58
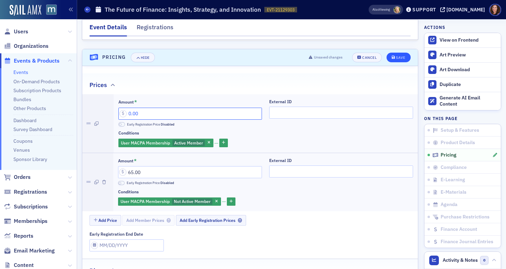
type input "0.00"
click at [396, 56] on div "Save" at bounding box center [400, 58] width 9 height 4
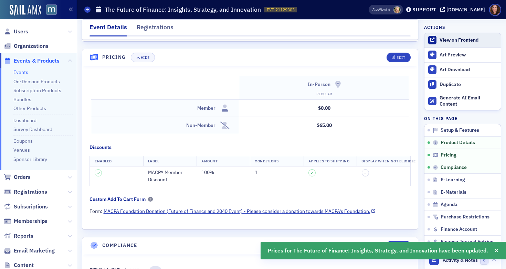
click at [453, 41] on div "View on Frontend" at bounding box center [469, 40] width 58 height 6
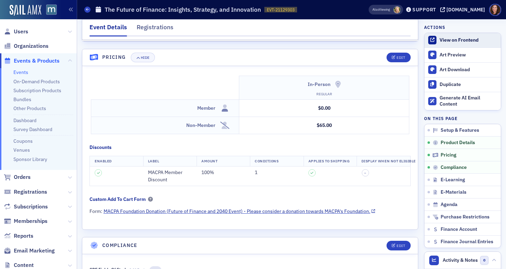
click at [460, 43] on div "View on Frontend" at bounding box center [469, 40] width 58 height 6
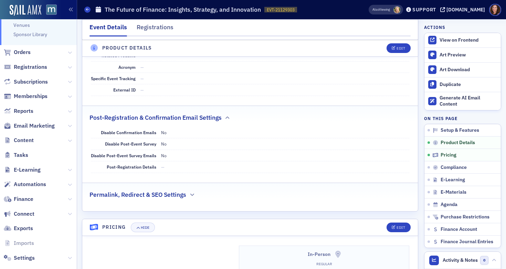
scroll to position [136, 0]
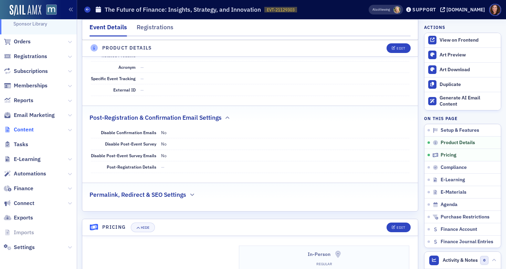
click at [29, 128] on span "Content" at bounding box center [24, 130] width 20 height 8
click at [28, 127] on span "Content" at bounding box center [24, 130] width 20 height 8
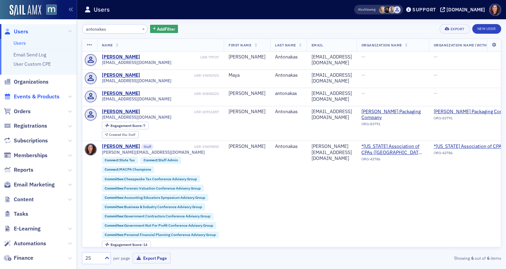
scroll to position [23, 0]
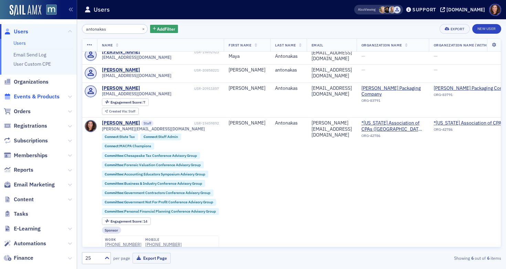
click at [44, 98] on span "Events & Products" at bounding box center [37, 97] width 46 height 8
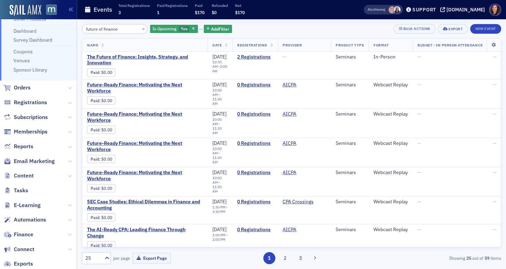
scroll to position [136, 0]
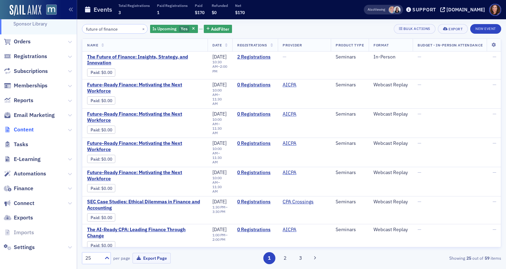
click at [28, 133] on span "Content" at bounding box center [24, 130] width 20 height 8
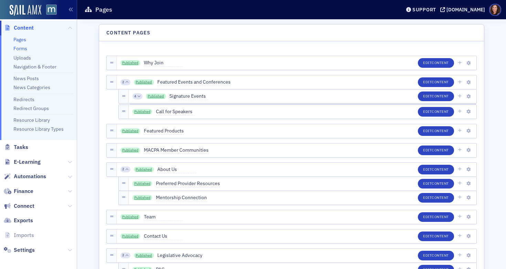
click at [25, 49] on link "Forms" at bounding box center [20, 48] width 14 height 6
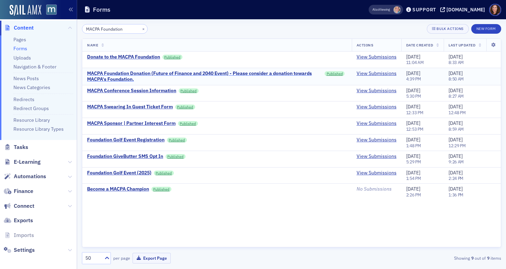
click at [121, 80] on div "MACPA Foundation Donation (Future of Finance and 2040 Event) - Please consider …" at bounding box center [204, 77] width 235 height 12
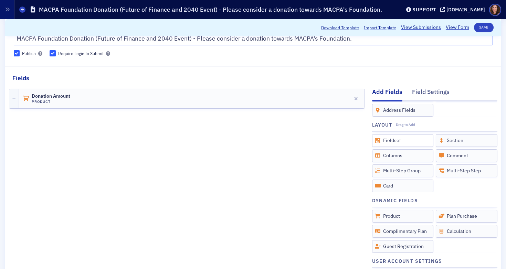
scroll to position [60, 0]
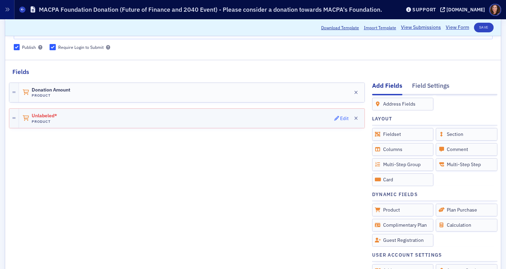
click at [340, 117] on div "Edit" at bounding box center [344, 119] width 9 height 4
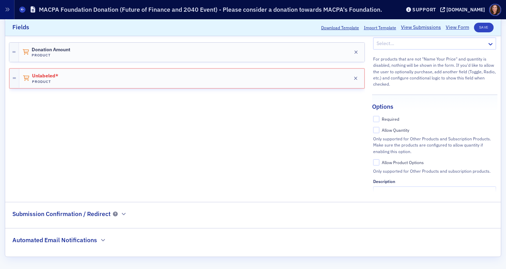
scroll to position [0, 0]
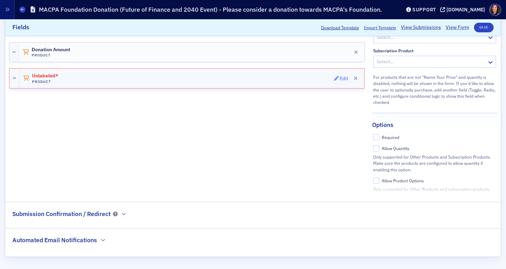
click at [340, 78] on div "Edit" at bounding box center [344, 78] width 9 height 4
click at [53, 74] on span "Unlabeled*" at bounding box center [51, 76] width 39 height 6
click at [340, 79] on div "Edit" at bounding box center [344, 78] width 9 height 4
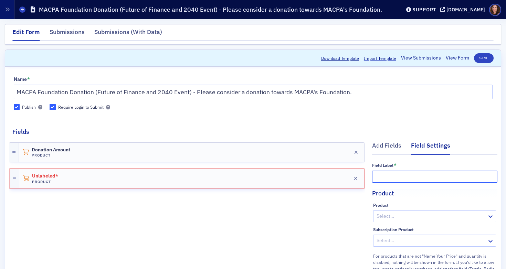
click at [389, 177] on input "text" at bounding box center [434, 177] width 125 height 12
type input "P"
type input "Donation Amount"
click at [392, 214] on div at bounding box center [431, 216] width 111 height 9
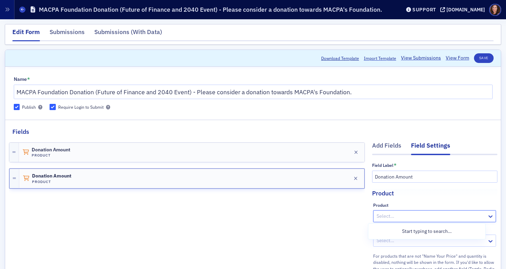
scroll to position [16, 0]
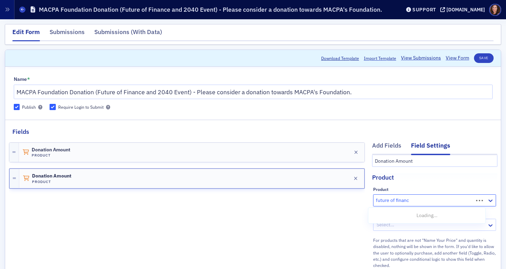
type input "future of finance"
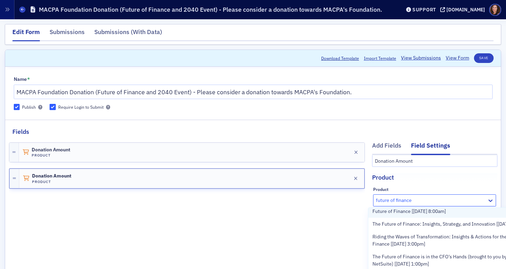
scroll to position [89, 0]
click at [408, 227] on span "The Future of Finance: Insights, Strategy, and Innovation [9/29/2025 10:30am]" at bounding box center [453, 223] width 161 height 7
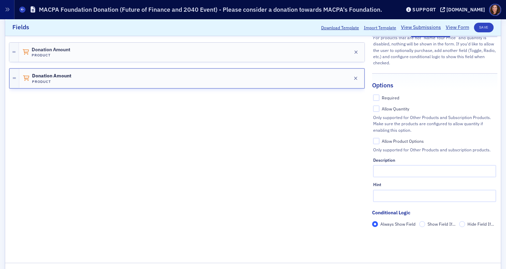
scroll to position [118, 0]
click at [478, 28] on button "Save" at bounding box center [484, 28] width 20 height 10
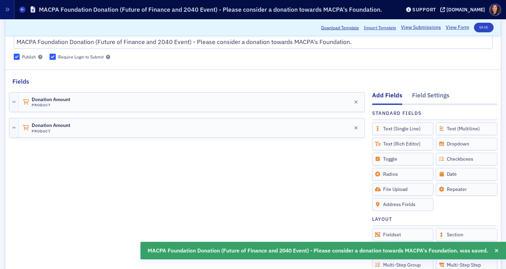
scroll to position [49, 0]
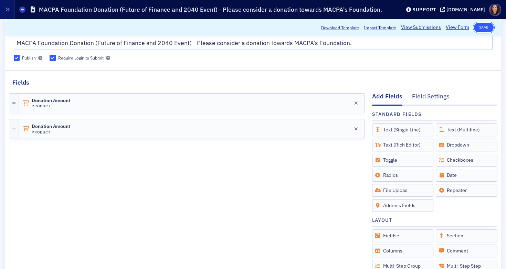
click at [480, 29] on button "Save" at bounding box center [484, 28] width 20 height 10
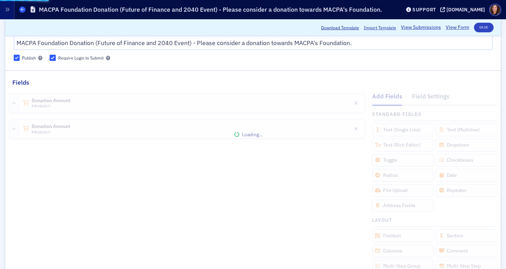
click at [22, 9] on icon at bounding box center [22, 9] width 3 height 3
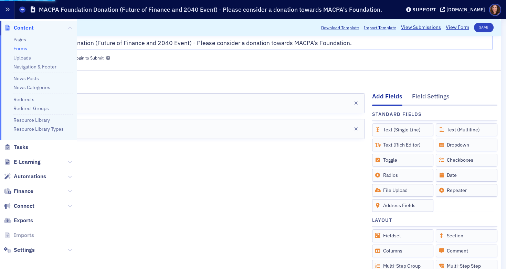
click at [8, 9] on icon "button" at bounding box center [7, 9] width 5 height 5
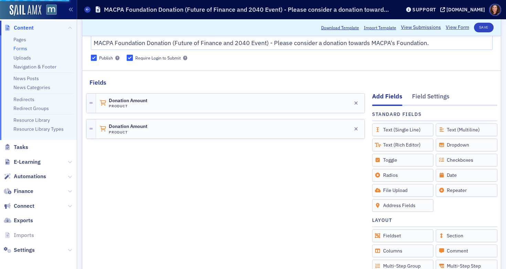
scroll to position [0, 0]
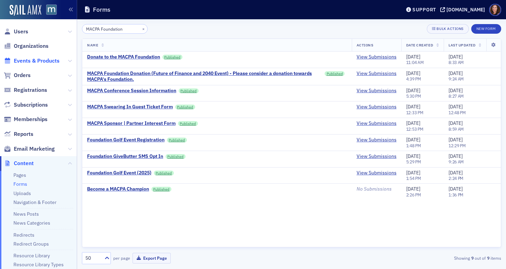
click at [37, 61] on span "Events & Products" at bounding box center [37, 61] width 46 height 8
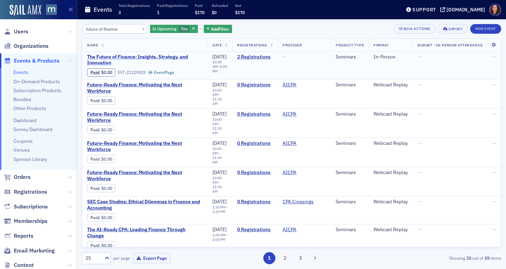
click at [150, 58] on span "The Future of Finance: Insights, Strategy, and Innovation" at bounding box center [145, 60] width 116 height 12
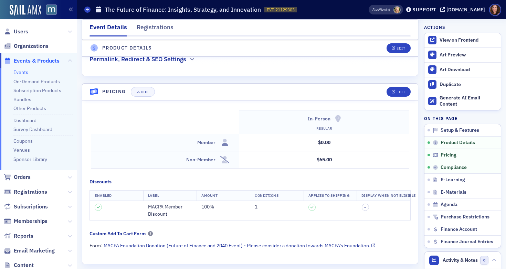
scroll to position [607, 0]
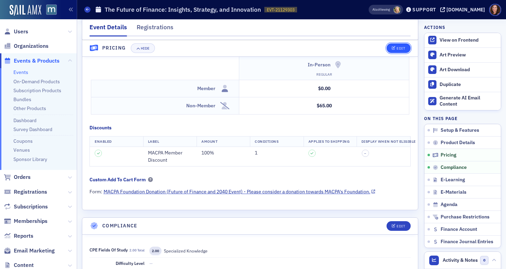
click at [397, 48] on div "Edit" at bounding box center [401, 49] width 9 height 4
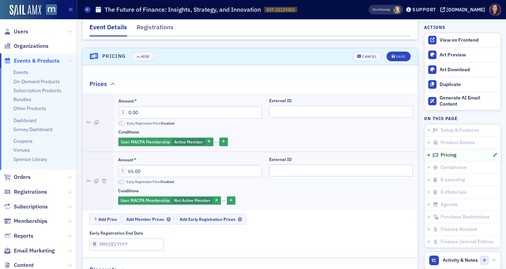
scroll to position [587, 0]
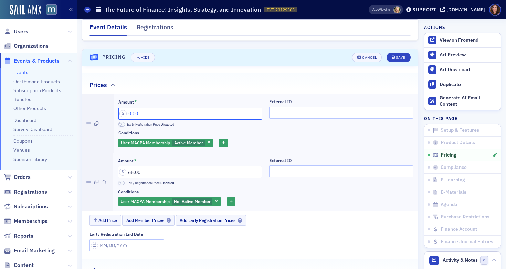
drag, startPoint x: 149, startPoint y: 105, endPoint x: 121, endPoint y: 104, distance: 27.9
click at [122, 108] on input "0.00" at bounding box center [191, 114] width 144 height 12
drag, startPoint x: 156, startPoint y: 105, endPoint x: 121, endPoint y: 104, distance: 34.5
click at [123, 108] on input "45.00" at bounding box center [191, 114] width 144 height 12
type input "0.00"
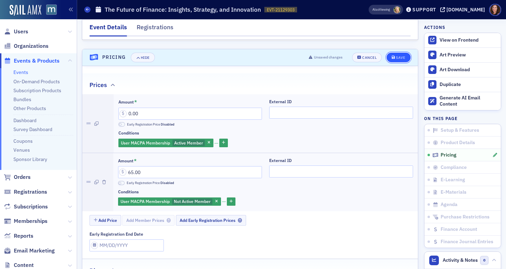
click at [396, 56] on div "Save" at bounding box center [400, 58] width 9 height 4
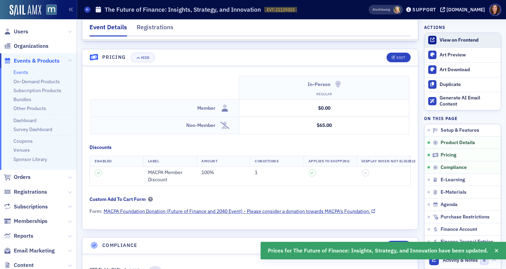
click at [464, 38] on div "View on Frontend" at bounding box center [469, 40] width 58 height 6
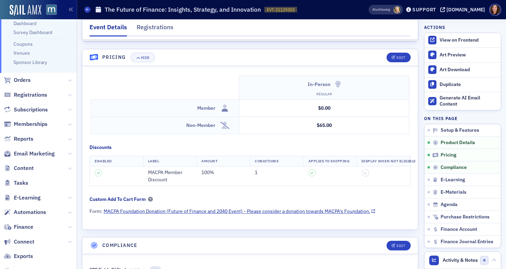
scroll to position [101, 0]
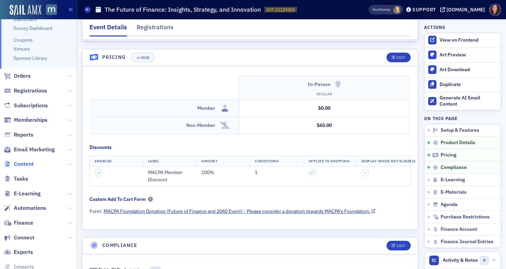
click at [24, 168] on span "Content" at bounding box center [24, 165] width 20 height 8
click at [24, 166] on span "Content" at bounding box center [24, 165] width 20 height 8
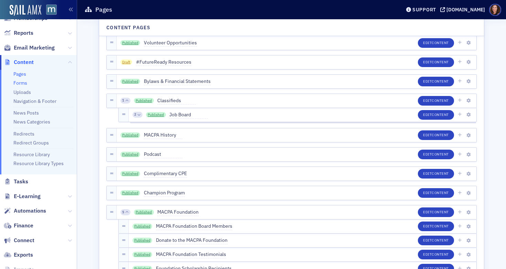
click at [22, 85] on link "Forms" at bounding box center [20, 83] width 14 height 6
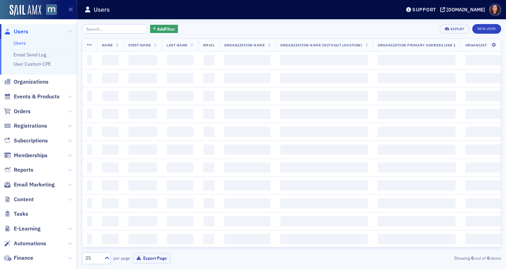
click at [39, 94] on span "Events & Products" at bounding box center [37, 97] width 46 height 8
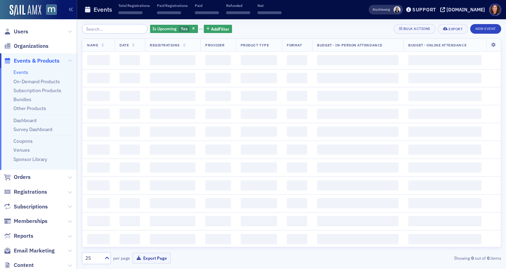
click at [107, 29] on input "search" at bounding box center [115, 29] width 66 height 10
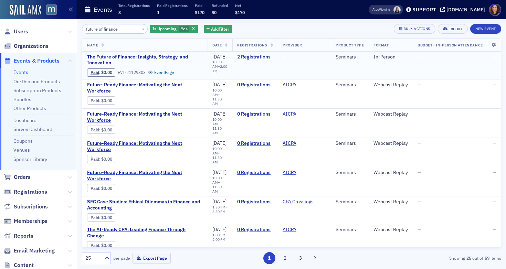
type input "future of finance"
click at [140, 59] on span "The Future of Finance: Insights, Strategy, and Innovation" at bounding box center [145, 60] width 116 height 12
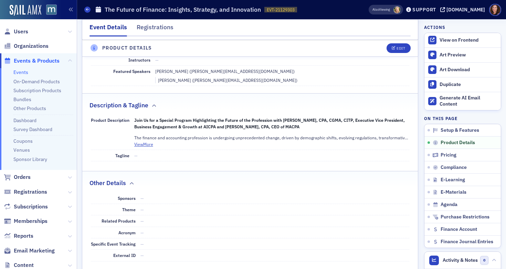
scroll to position [254, 0]
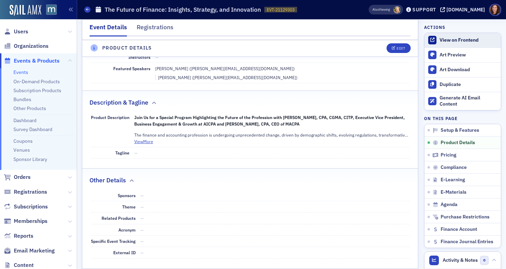
click at [463, 42] on div "View on Frontend" at bounding box center [469, 40] width 58 height 6
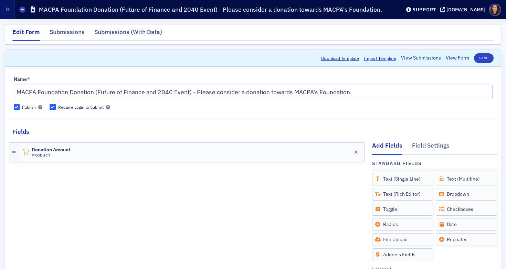
scroll to position [179, 0]
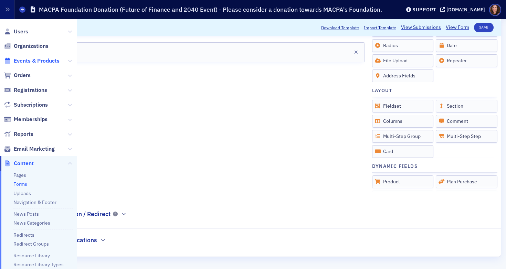
click at [32, 63] on span "Events & Products" at bounding box center [37, 61] width 46 height 8
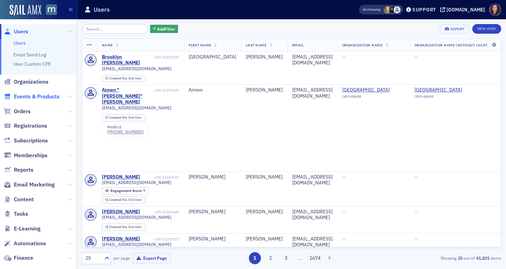
click at [38, 99] on span "Events & Products" at bounding box center [37, 97] width 46 height 8
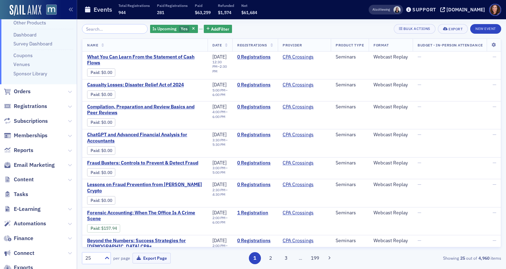
scroll to position [136, 0]
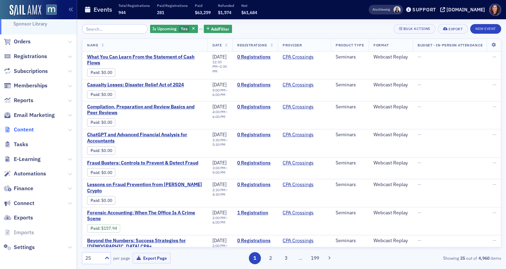
click at [31, 131] on span "Content" at bounding box center [24, 130] width 20 height 8
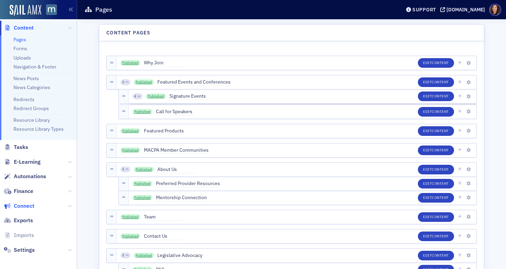
click at [24, 205] on span "Connect" at bounding box center [24, 207] width 21 height 8
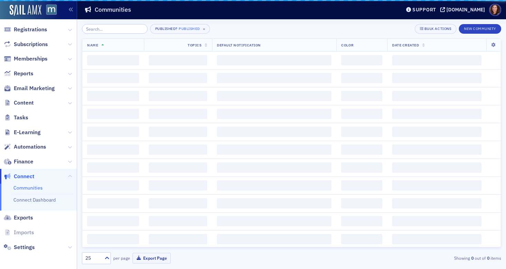
scroll to position [61, 0]
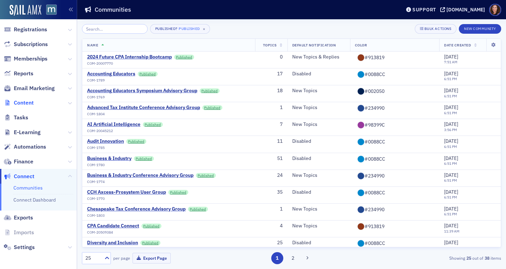
click at [29, 104] on span "Content" at bounding box center [24, 103] width 20 height 8
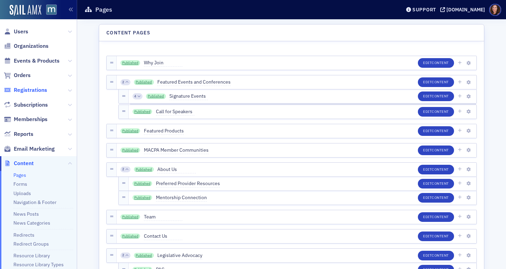
click at [28, 92] on span "Registrations" at bounding box center [30, 90] width 33 height 8
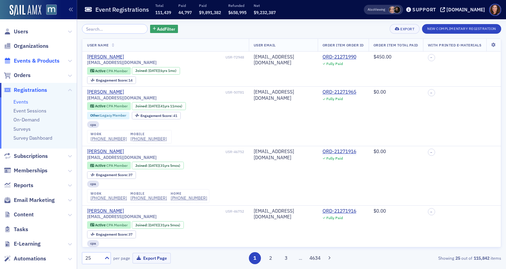
click at [29, 61] on span "Events & Products" at bounding box center [37, 61] width 46 height 8
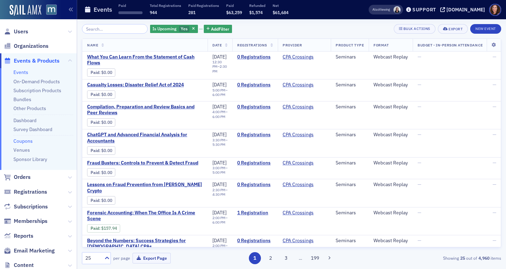
click at [24, 139] on link "Coupons" at bounding box center [22, 141] width 19 height 6
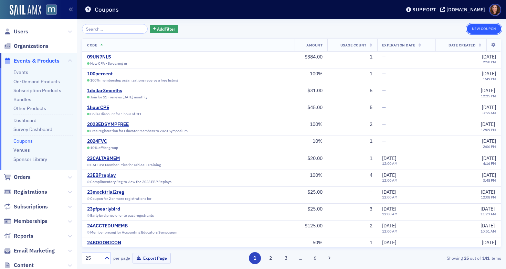
click at [482, 30] on button "New Coupon" at bounding box center [484, 29] width 34 height 10
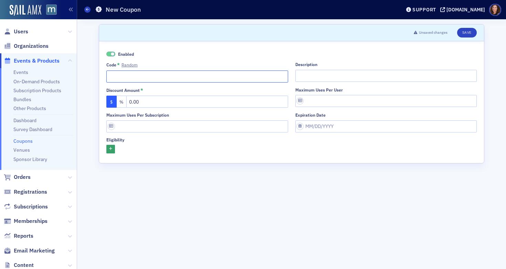
click at [175, 77] on input "Code * Random" at bounding box center [197, 77] width 182 height 12
type input "BEPC25DISC"
drag, startPoint x: 154, startPoint y: 104, endPoint x: 124, endPoint y: 100, distance: 30.0
click at [124, 100] on div "$ % 0.00" at bounding box center [197, 102] width 182 height 12
drag, startPoint x: 158, startPoint y: 103, endPoint x: 100, endPoint y: 104, distance: 58.6
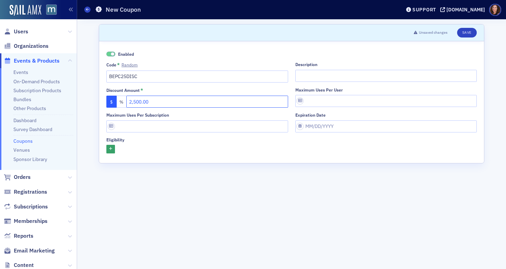
click at [100, 104] on div "Enabled Code * Random BEPC25DISC Description Discount Amount * $ % 2,500.00 Max…" at bounding box center [291, 102] width 385 height 122
click at [132, 101] on input "350.00" at bounding box center [207, 102] width 162 height 12
type input "335.00"
click at [317, 97] on input "Maximum uses per user" at bounding box center [387, 101] width 182 height 12
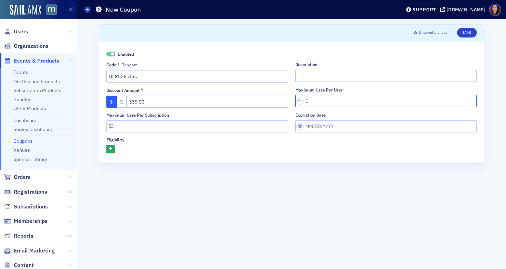
type input "1"
select select "7"
select select "2025"
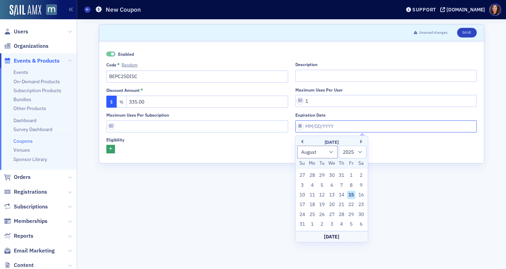
click at [341, 127] on input "Expiration date" at bounding box center [387, 127] width 182 height 12
click at [364, 142] on button "Next Month" at bounding box center [363, 142] width 4 height 4
select select "9"
click at [333, 214] on div "29" at bounding box center [332, 214] width 8 height 8
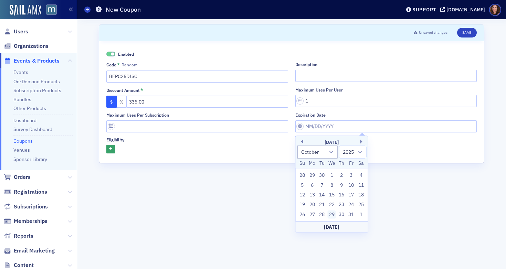
type input "10/29/2025"
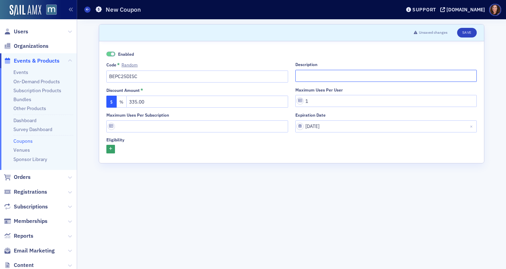
click at [315, 76] on input "Description" at bounding box center [387, 76] width 182 height 12
type input "We are offering member pricing to Baltimore Estate Planning Committee"
click at [469, 34] on button "Save" at bounding box center [468, 33] width 20 height 10
click at [21, 75] on link "Events" at bounding box center [20, 72] width 15 height 6
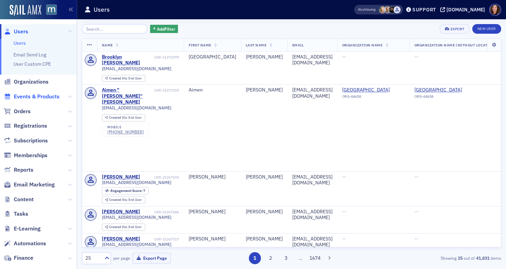
click at [22, 96] on span "Events & Products" at bounding box center [37, 97] width 46 height 8
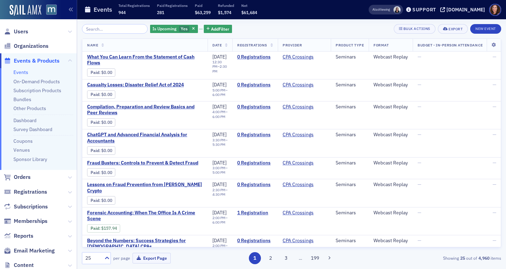
click at [95, 29] on input "search" at bounding box center [115, 29] width 66 height 10
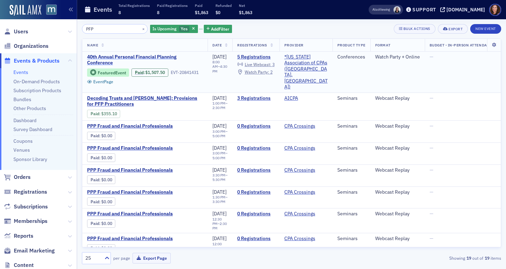
type input "PFP"
click at [114, 56] on span "40th Annual Personal Financial Planning Conference" at bounding box center [145, 60] width 116 height 12
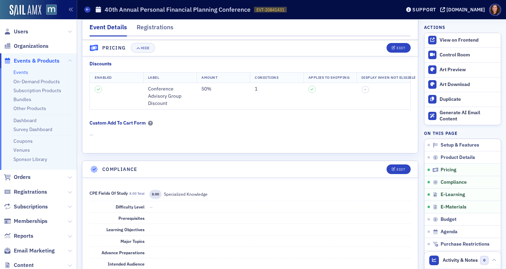
scroll to position [790, 0]
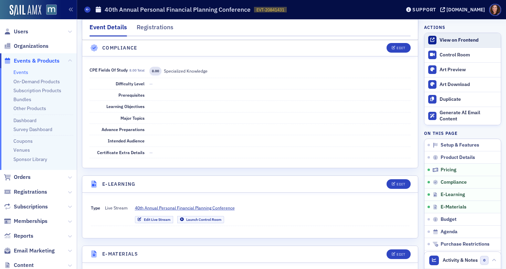
click at [454, 39] on div "View on Frontend" at bounding box center [469, 40] width 58 height 6
click at [21, 71] on link "Events" at bounding box center [20, 72] width 15 height 6
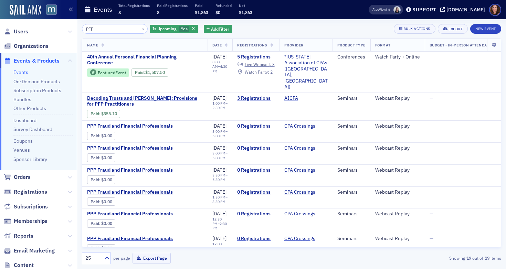
click at [92, 29] on input "PFP" at bounding box center [115, 29] width 66 height 10
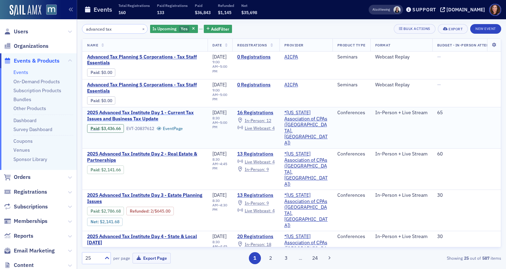
type input "advanced tax"
click at [159, 113] on span "2025 Advanced Tax Institute Day 1 - Current Tax Issues and Business Tax Update" at bounding box center [145, 116] width 116 height 12
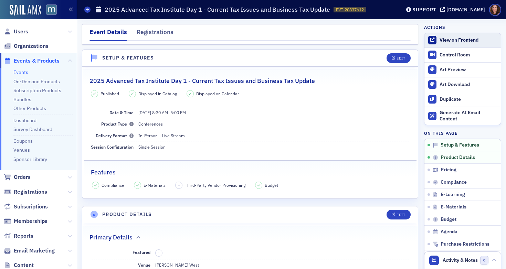
click at [442, 38] on div "View on Frontend" at bounding box center [469, 40] width 58 height 6
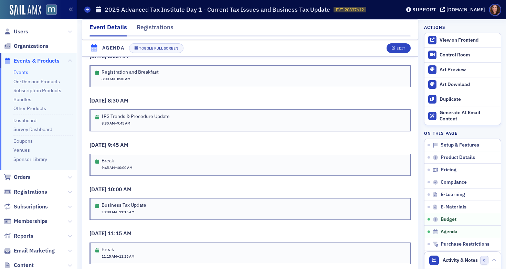
scroll to position [1179, 0]
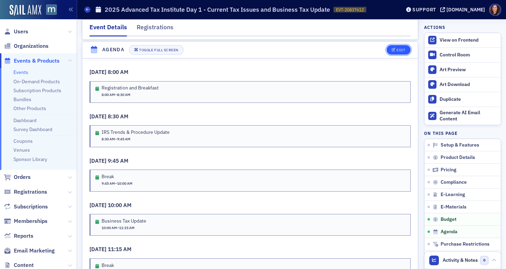
click at [397, 52] on div "Edit" at bounding box center [401, 50] width 9 height 4
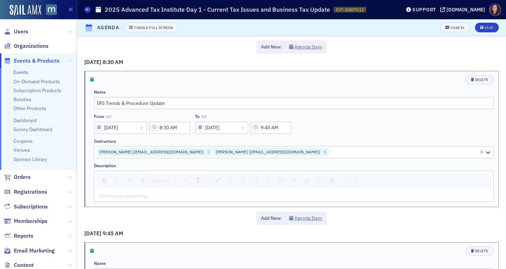
scroll to position [169, 0]
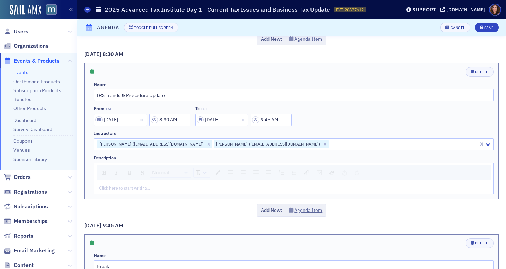
click at [165, 188] on div "rdw-editor" at bounding box center [294, 188] width 389 height 6
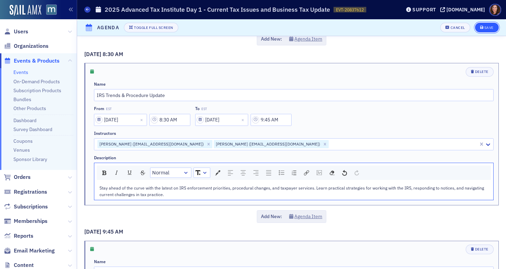
click at [485, 27] on div "Save" at bounding box center [489, 28] width 9 height 4
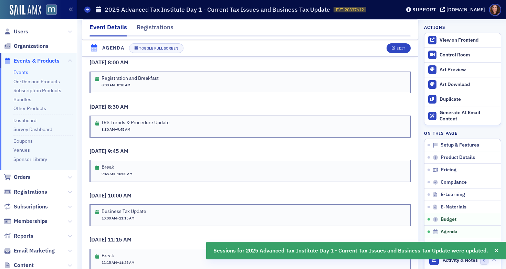
click at [18, 72] on link "Events" at bounding box center [20, 72] width 15 height 6
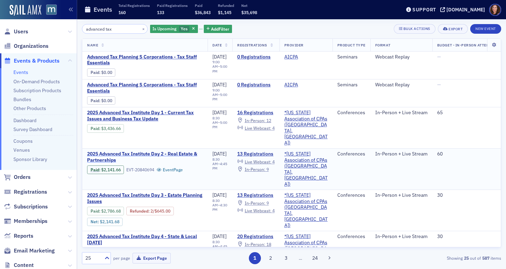
click at [181, 151] on span "2025 Advanced Tax Institute Day 2 - Real Estate & Partnerships" at bounding box center [145, 157] width 116 height 12
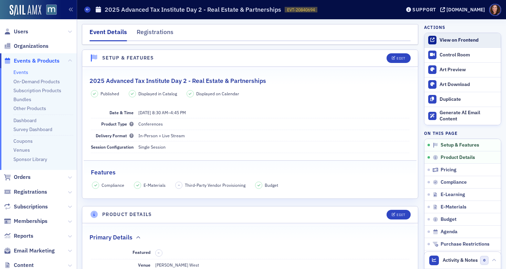
click at [457, 40] on div "View on Frontend" at bounding box center [469, 40] width 58 height 6
click at [22, 73] on link "Events" at bounding box center [20, 72] width 15 height 6
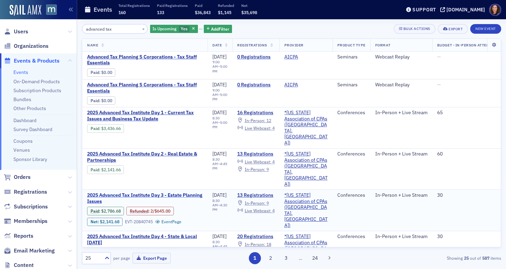
click at [166, 193] on span "2025 Advanced Tax Institute Day 3 - Estate Planning Issues" at bounding box center [145, 199] width 116 height 12
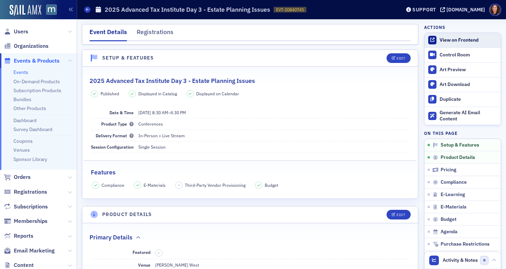
click at [447, 39] on div "View on Frontend" at bounding box center [469, 40] width 58 height 6
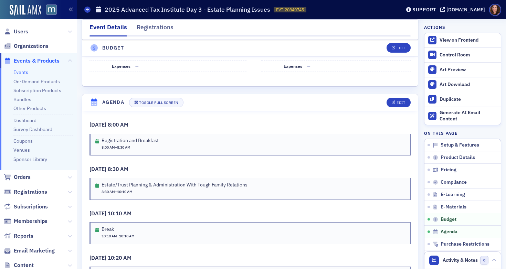
scroll to position [1154, 0]
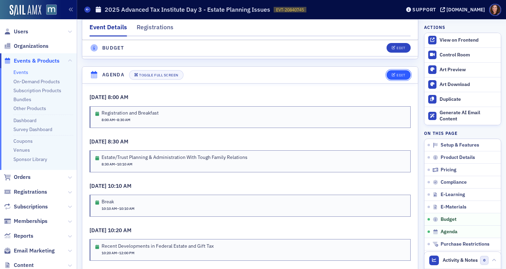
click at [397, 77] on div "Edit" at bounding box center [401, 75] width 9 height 4
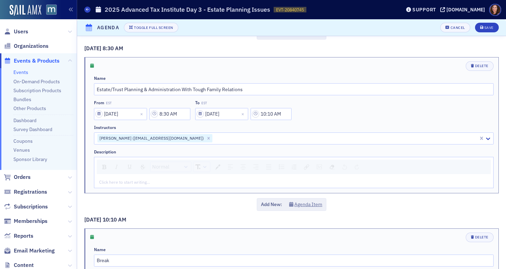
scroll to position [182, 0]
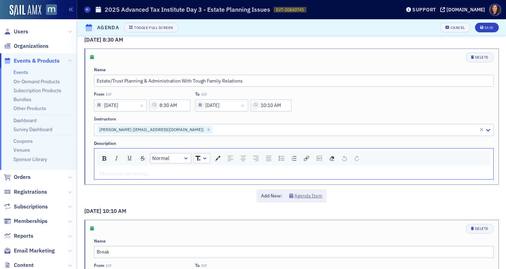
click at [207, 174] on div "rdw-editor" at bounding box center [294, 174] width 389 height 6
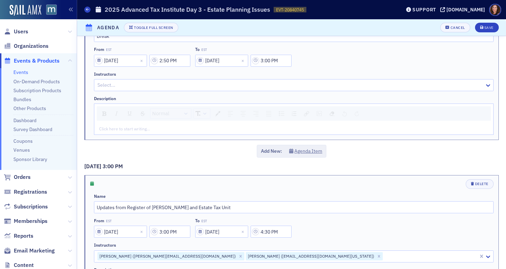
scroll to position [1040, 0]
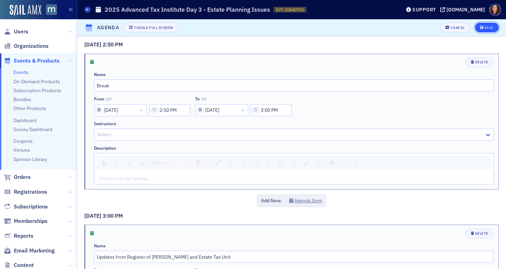
click at [475, 28] on button "Save" at bounding box center [487, 28] width 24 height 10
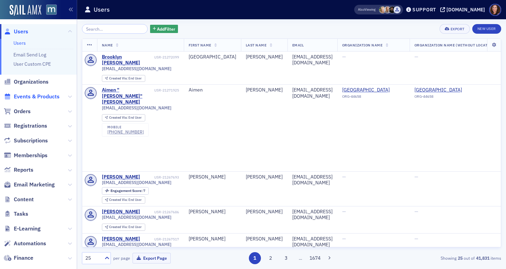
click at [31, 98] on span "Events & Products" at bounding box center [37, 97] width 46 height 8
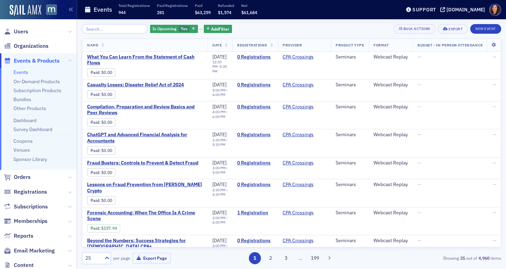
click at [125, 31] on input "search" at bounding box center [115, 29] width 66 height 10
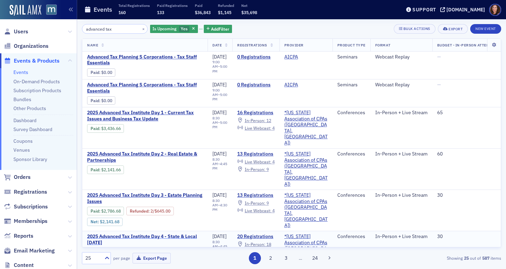
type input "advanced tax"
click at [145, 234] on span "2025 Advanced Tax Institute Day 4 - State & Local [DATE]" at bounding box center [145, 240] width 116 height 12
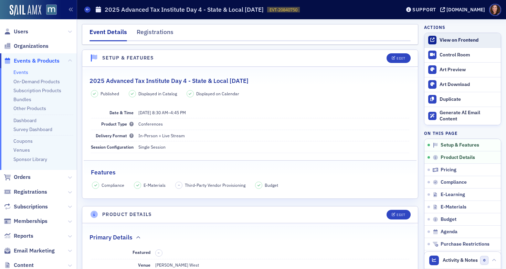
click at [460, 39] on div "View on Frontend" at bounding box center [469, 40] width 58 height 6
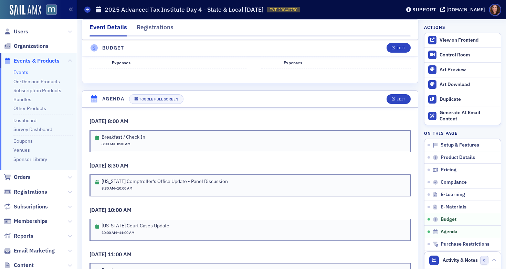
scroll to position [1163, 0]
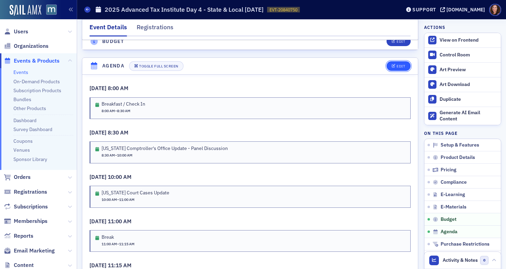
click at [392, 68] on icon "button" at bounding box center [394, 66] width 4 height 4
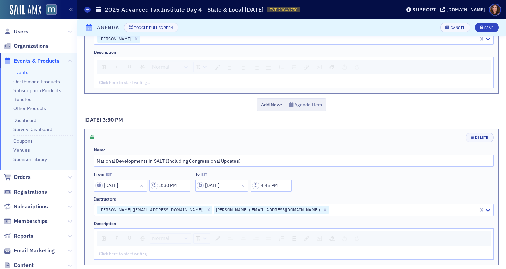
scroll to position [1496, 0]
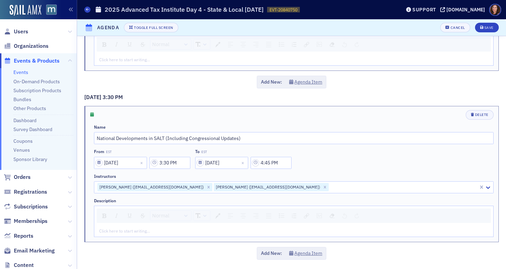
click at [166, 233] on div "rdw-editor" at bounding box center [294, 231] width 389 height 6
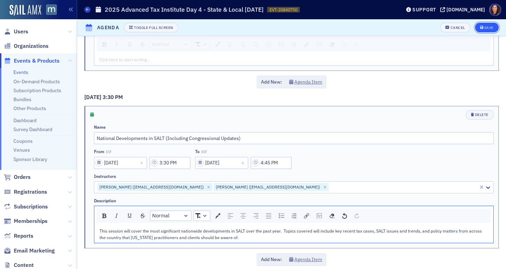
click at [485, 26] on div "Save" at bounding box center [489, 28] width 9 height 4
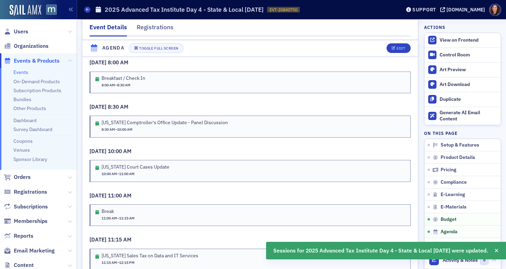
click at [19, 71] on link "Events" at bounding box center [20, 72] width 15 height 6
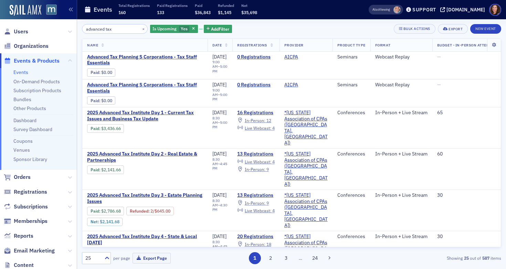
click at [288, 27] on div "advanced tax × Is Upcoming Yes Add Filter Bulk Actions Export New Event" at bounding box center [292, 29] width 420 height 10
click at [25, 71] on link "Events" at bounding box center [20, 72] width 15 height 6
click at [103, 30] on input "advanced tax" at bounding box center [115, 29] width 66 height 10
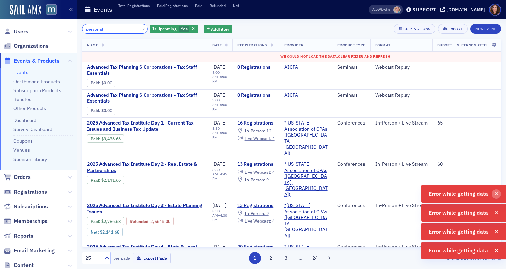
type input "personal"
click at [497, 194] on icon "button" at bounding box center [497, 194] width 4 height 5
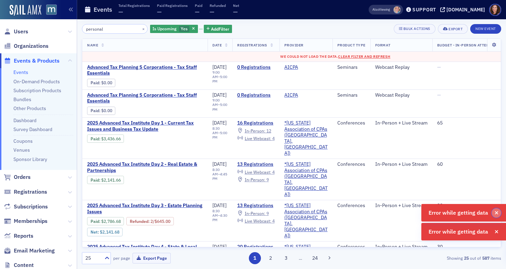
click at [496, 213] on body "Users Organizations Events & Products Events On-Demand Products Subscription Pr…" at bounding box center [253, 134] width 506 height 269
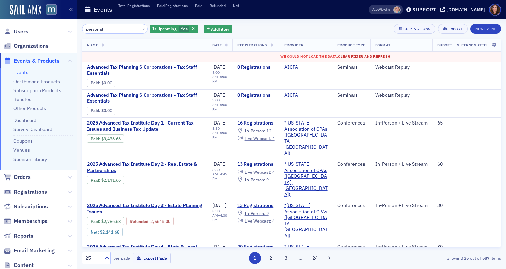
click at [375, 55] on span "Clear Filter and Refresh" at bounding box center [364, 56] width 52 height 5
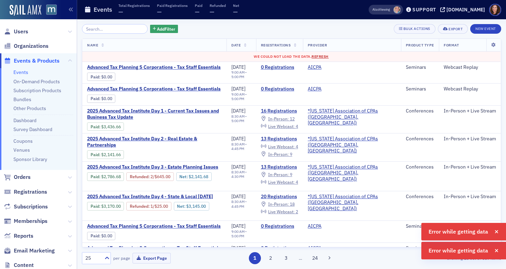
click at [322, 58] on span "Refresh" at bounding box center [320, 56] width 17 height 5
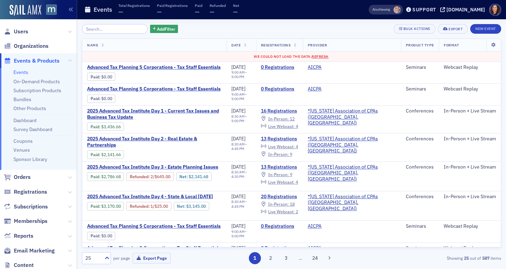
click at [19, 72] on link "Events" at bounding box center [20, 72] width 15 height 6
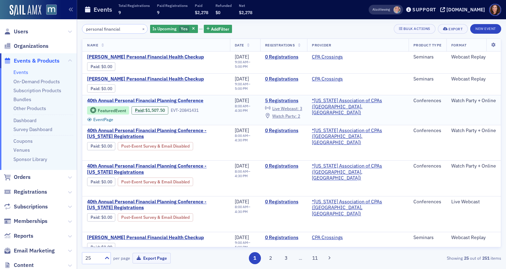
type input "personal financial"
click at [134, 99] on span "40th Annual Personal Financial Planning Conference" at bounding box center [145, 101] width 116 height 6
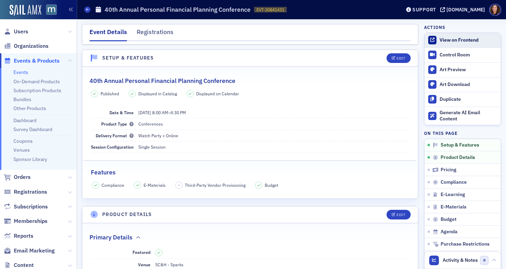
click at [448, 40] on div "View on Frontend" at bounding box center [469, 40] width 58 height 6
click at [20, 75] on link "Events" at bounding box center [20, 72] width 15 height 6
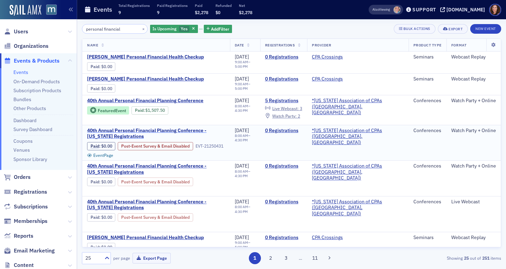
click at [102, 135] on span "40th Annual Personal Financial Planning Conference - [US_STATE] Registrations" at bounding box center [156, 134] width 138 height 12
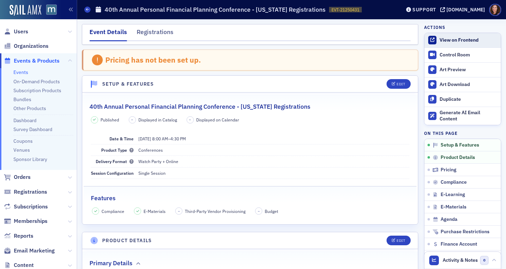
click at [456, 42] on div "View on Frontend" at bounding box center [469, 40] width 58 height 6
click at [22, 74] on link "Events" at bounding box center [20, 72] width 15 height 6
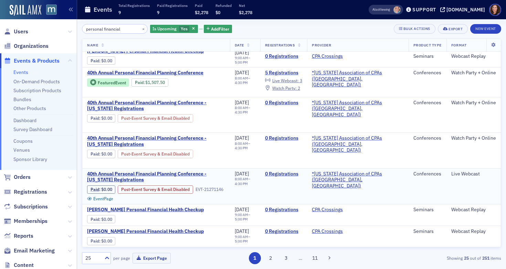
scroll to position [29, 0]
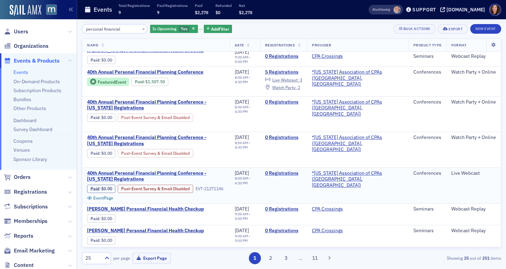
click at [185, 173] on span "40th Annual Personal Financial Planning Conference - [US_STATE] Registrations" at bounding box center [156, 177] width 138 height 12
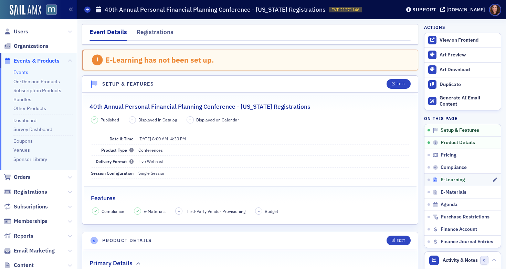
click at [451, 181] on span "E-Learning" at bounding box center [453, 180] width 24 height 6
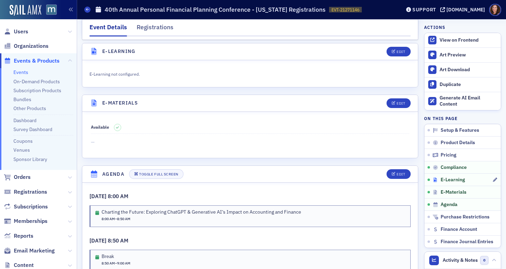
scroll to position [915, 0]
